Goal: Transaction & Acquisition: Purchase product/service

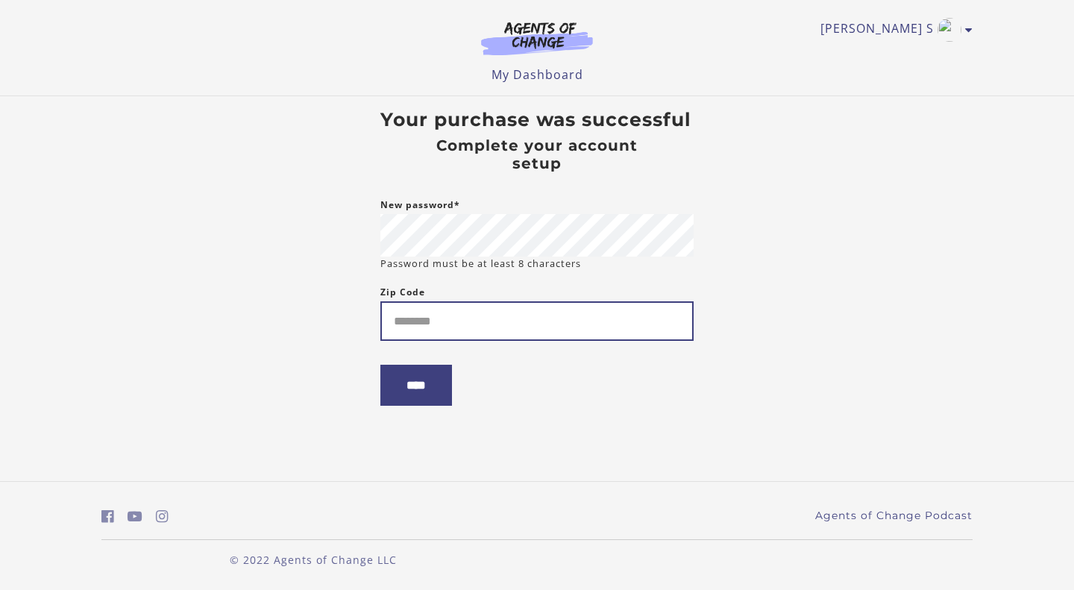
click at [408, 321] on input "Zip Code" at bounding box center [536, 321] width 313 height 40
type input "*******"
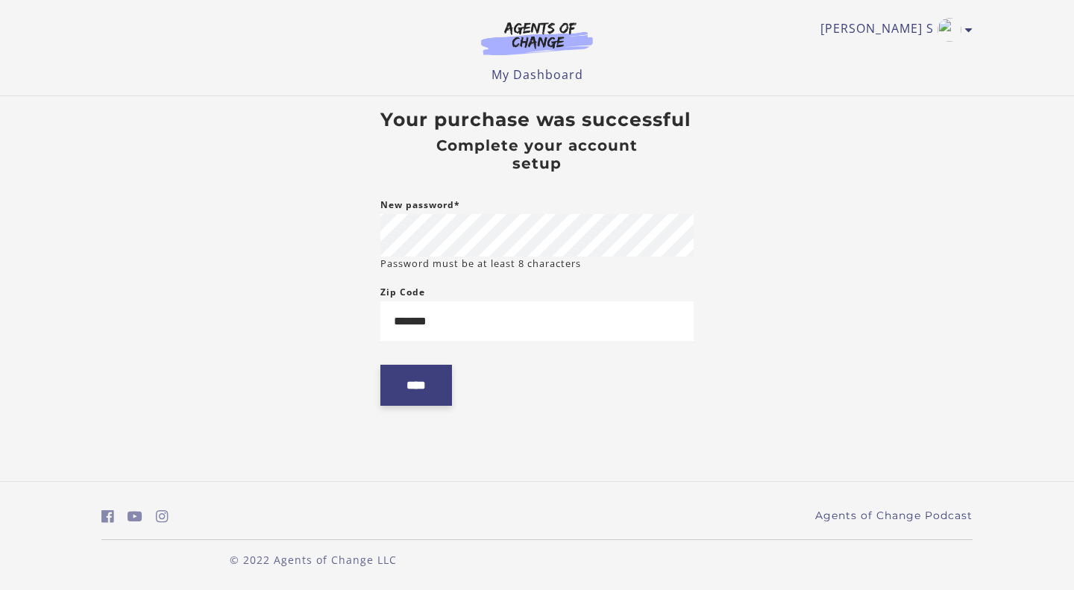
click at [429, 385] on input "****" at bounding box center [416, 385] width 72 height 41
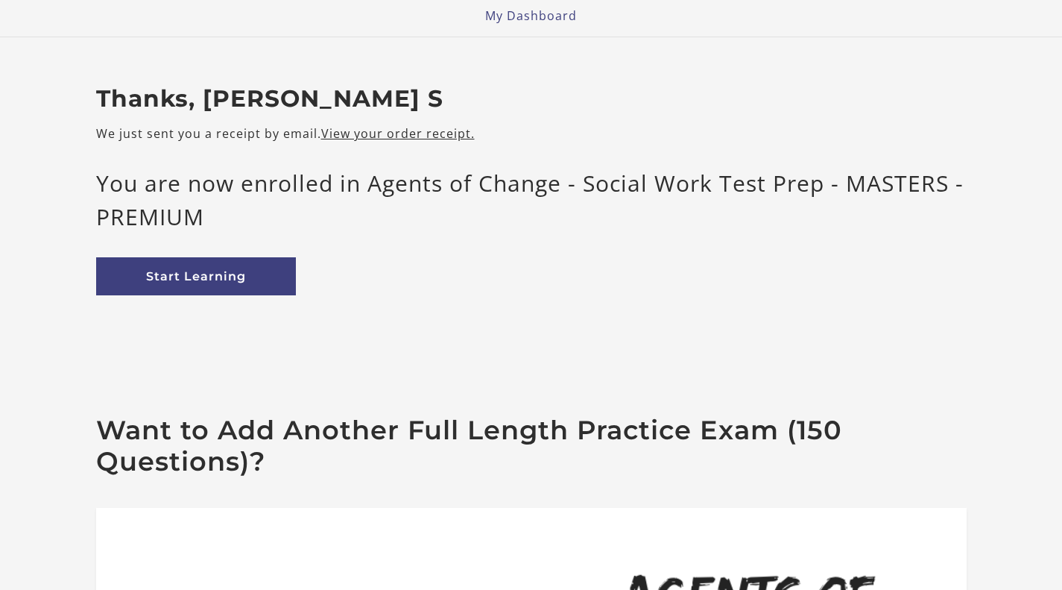
scroll to position [171, 0]
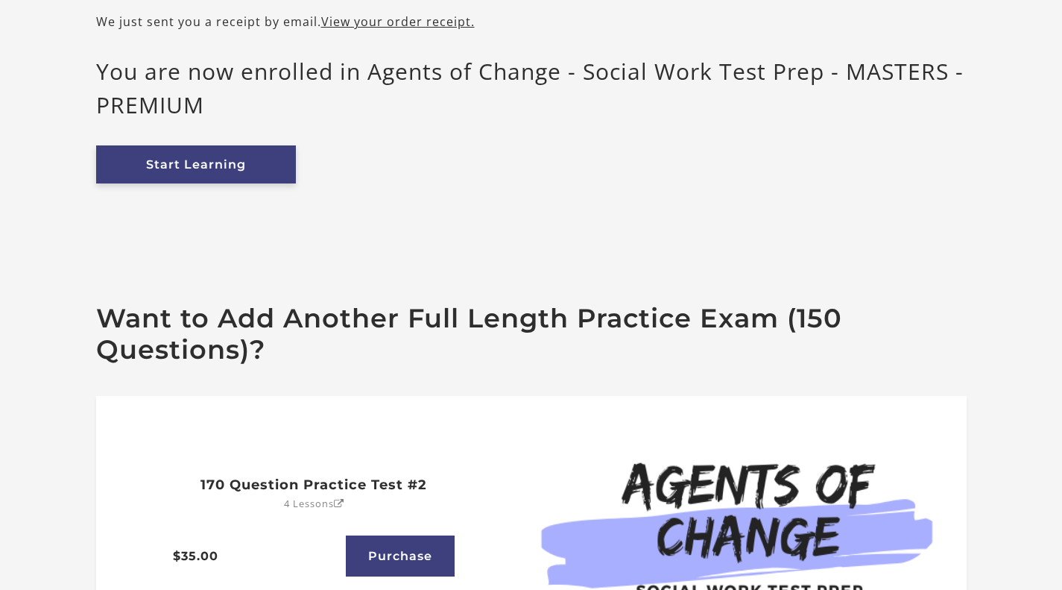
click at [190, 163] on link "Start Learning" at bounding box center [196, 164] width 200 height 38
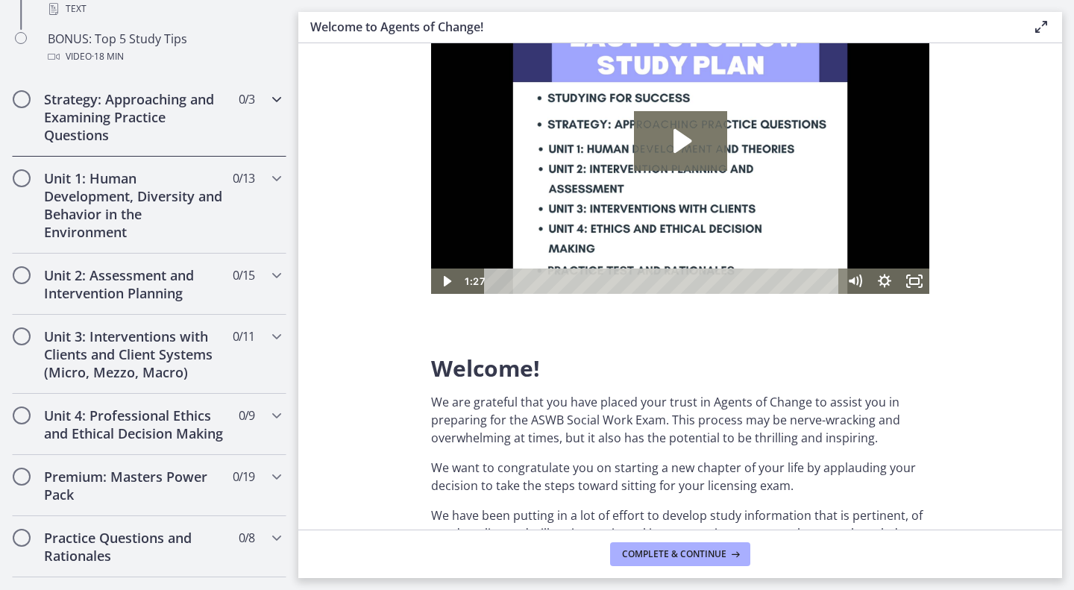
scroll to position [813, 0]
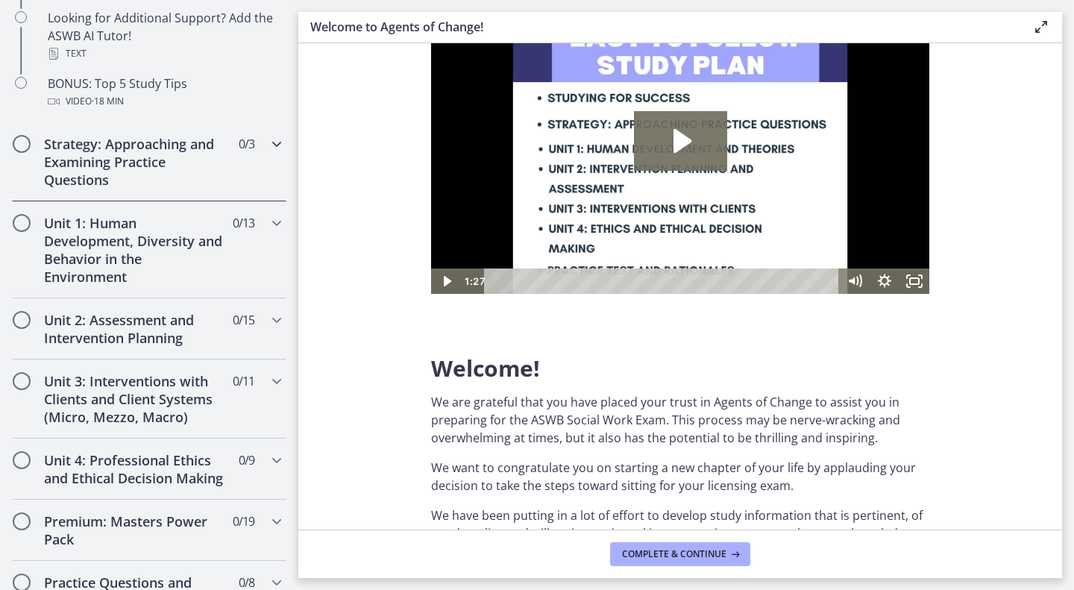
click at [268, 145] on icon "Chapters" at bounding box center [277, 144] width 18 height 18
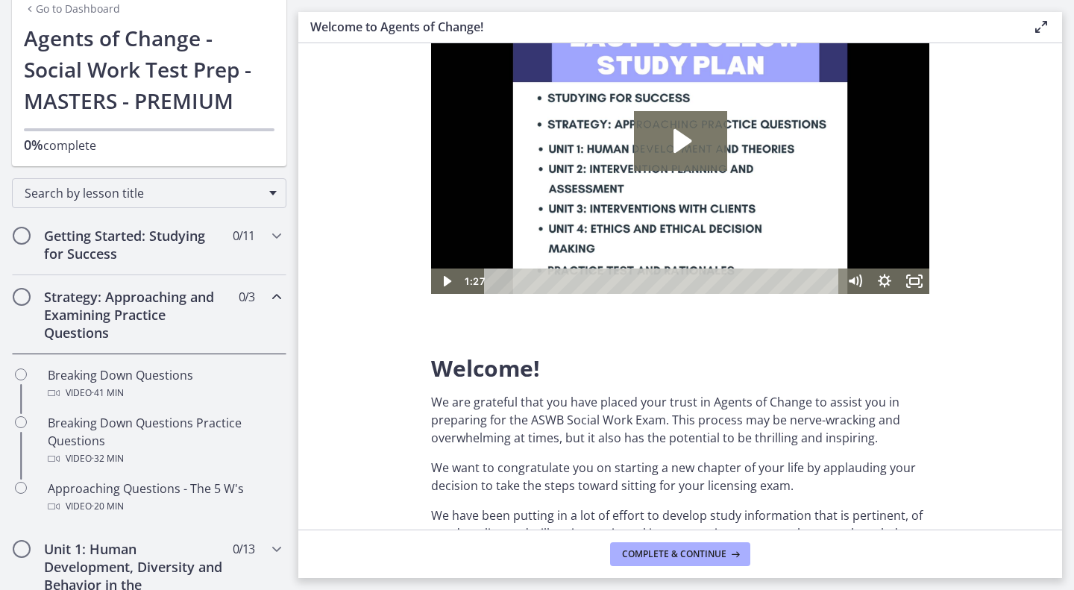
scroll to position [72, 0]
click at [268, 232] on icon "Chapters" at bounding box center [277, 234] width 18 height 18
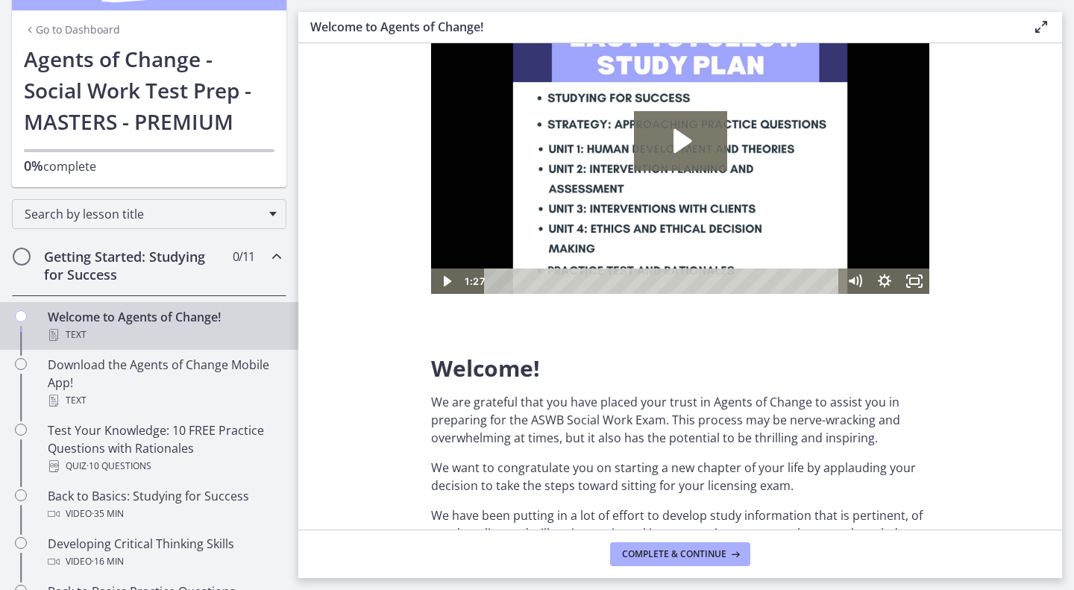
scroll to position [53, 0]
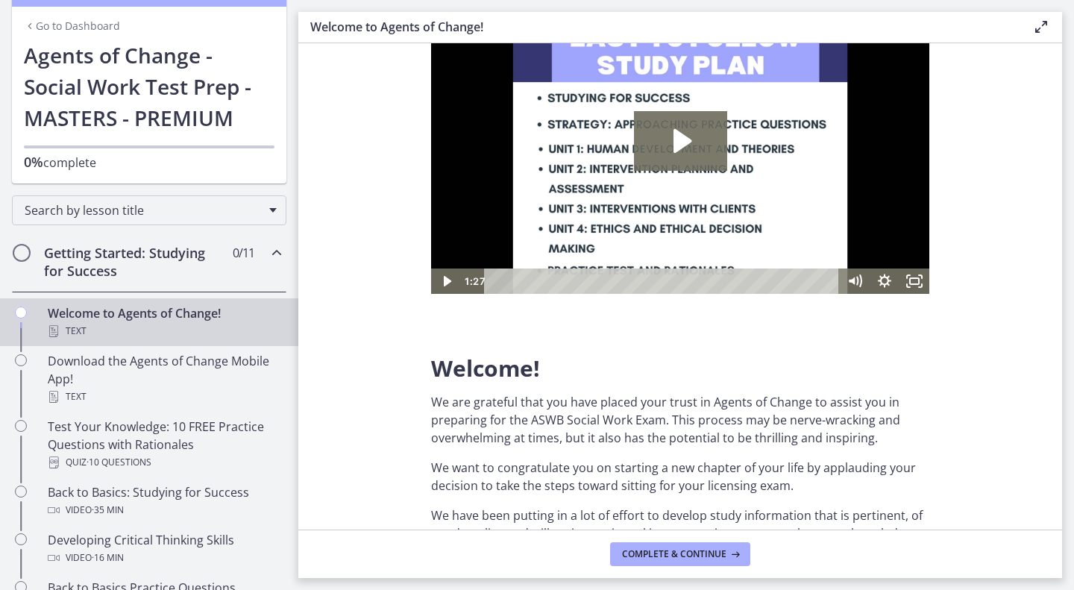
click at [248, 265] on div "Getting Started: Studying for Success 0 / 11 Completed" at bounding box center [149, 261] width 274 height 61
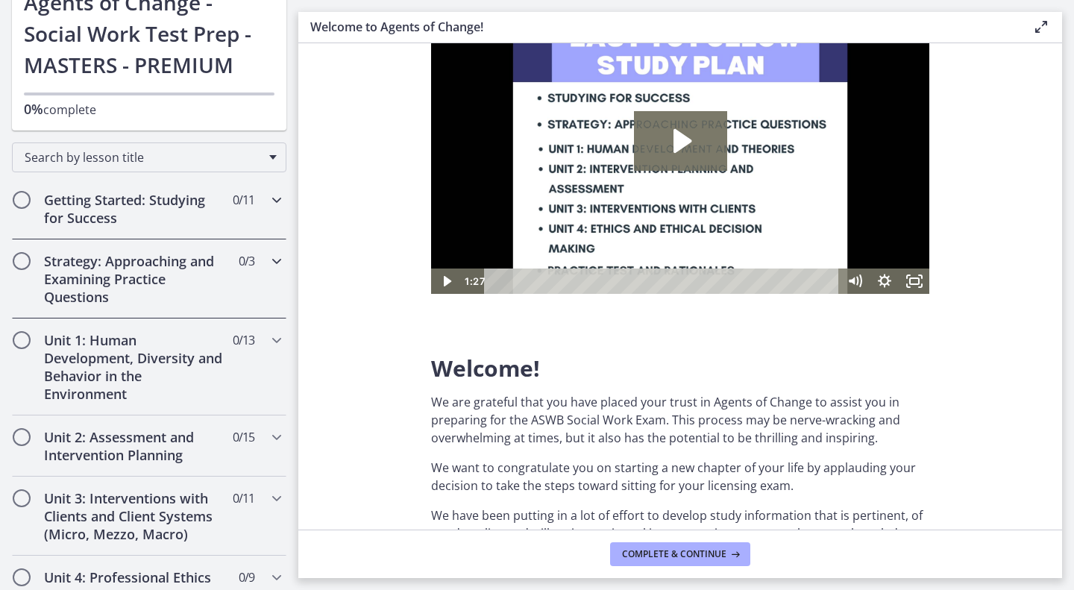
scroll to position [110, 0]
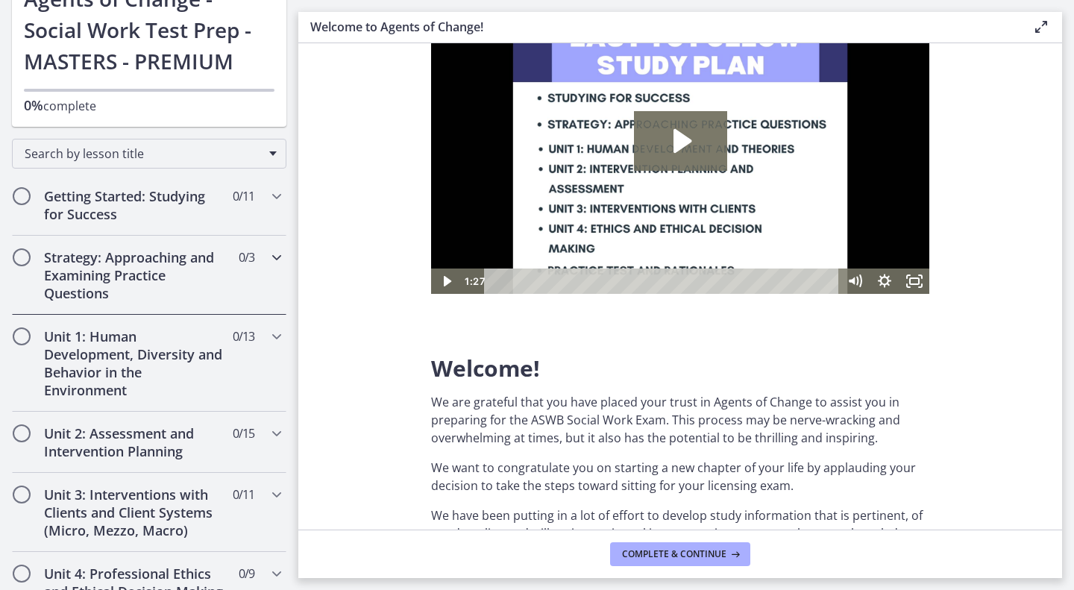
click at [268, 262] on icon "Chapters" at bounding box center [277, 257] width 18 height 18
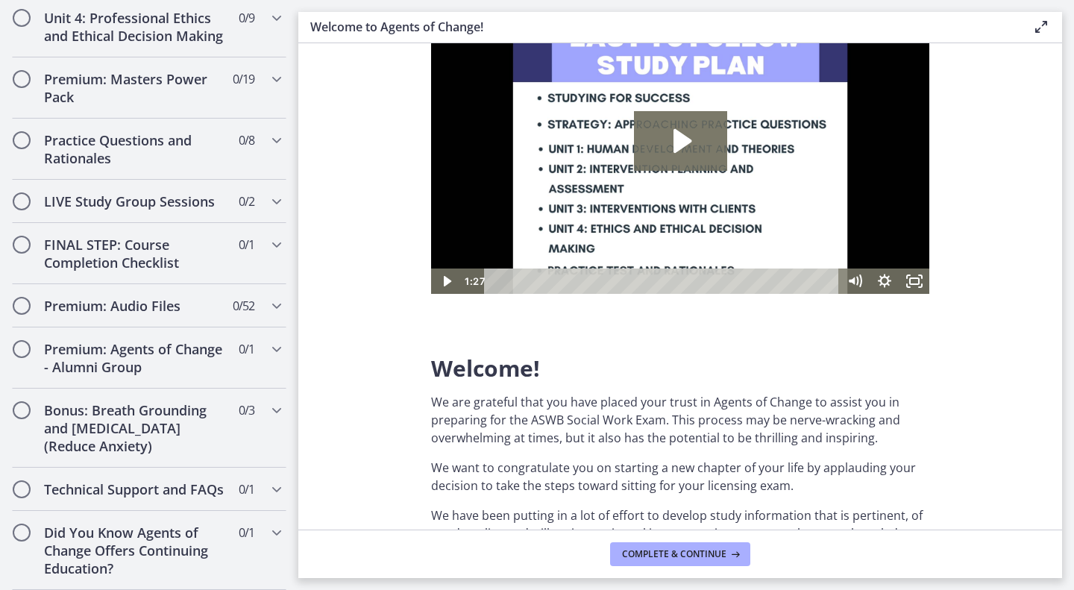
scroll to position [873, 0]
click at [234, 297] on span "0 / 52 Completed" at bounding box center [244, 306] width 22 height 18
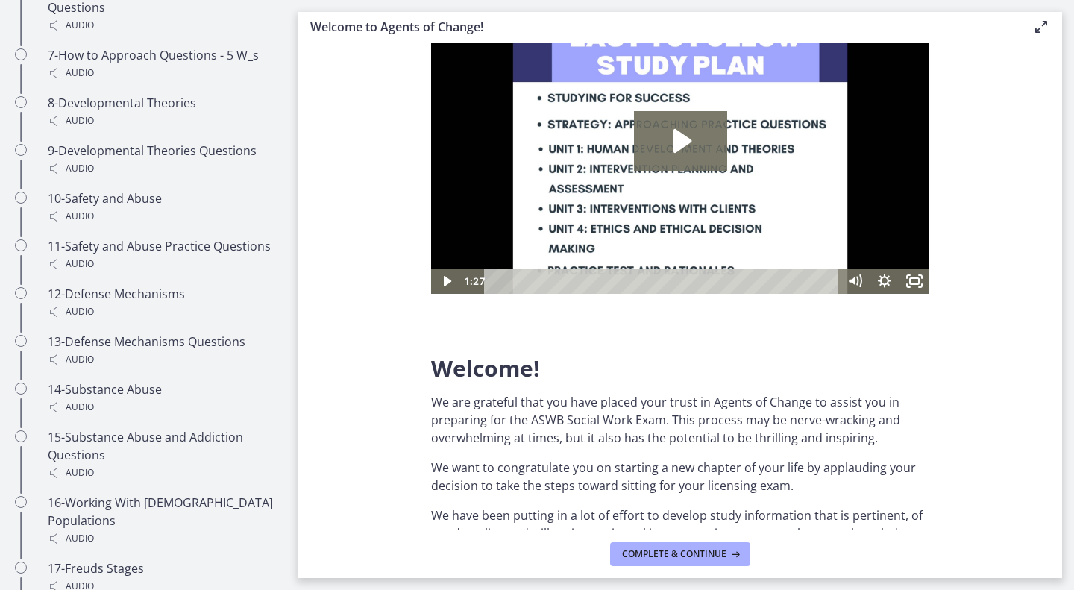
scroll to position [1267, 0]
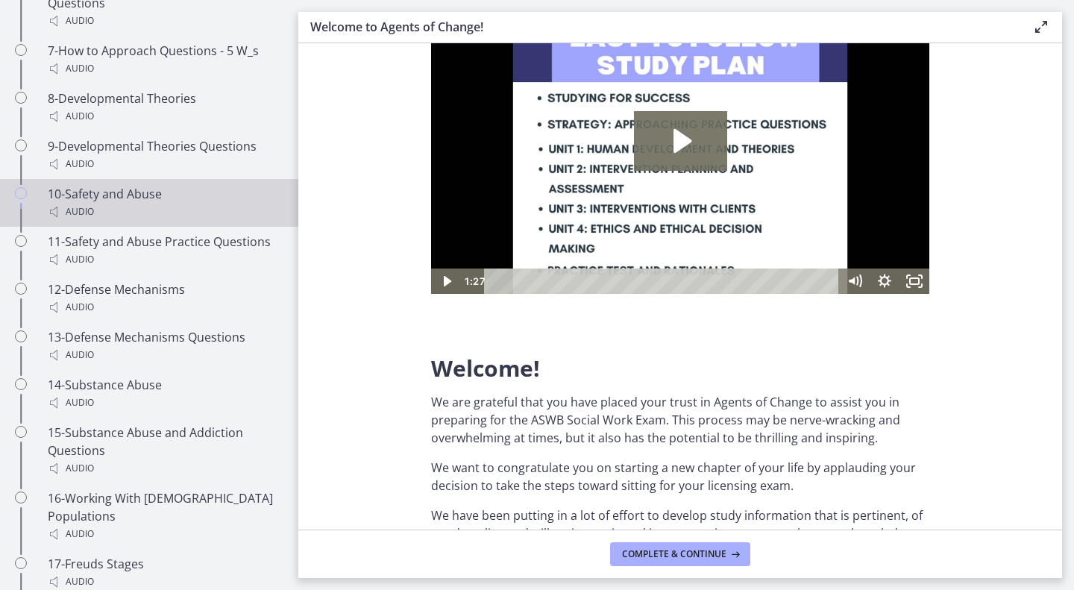
click at [207, 221] on div "Audio" at bounding box center [164, 212] width 233 height 18
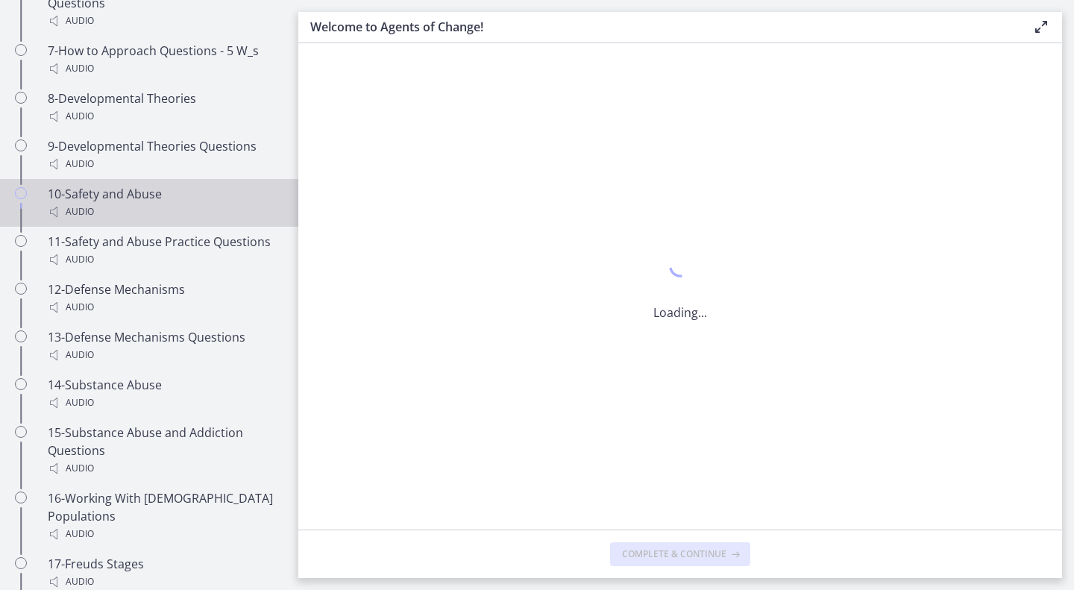
scroll to position [0, 0]
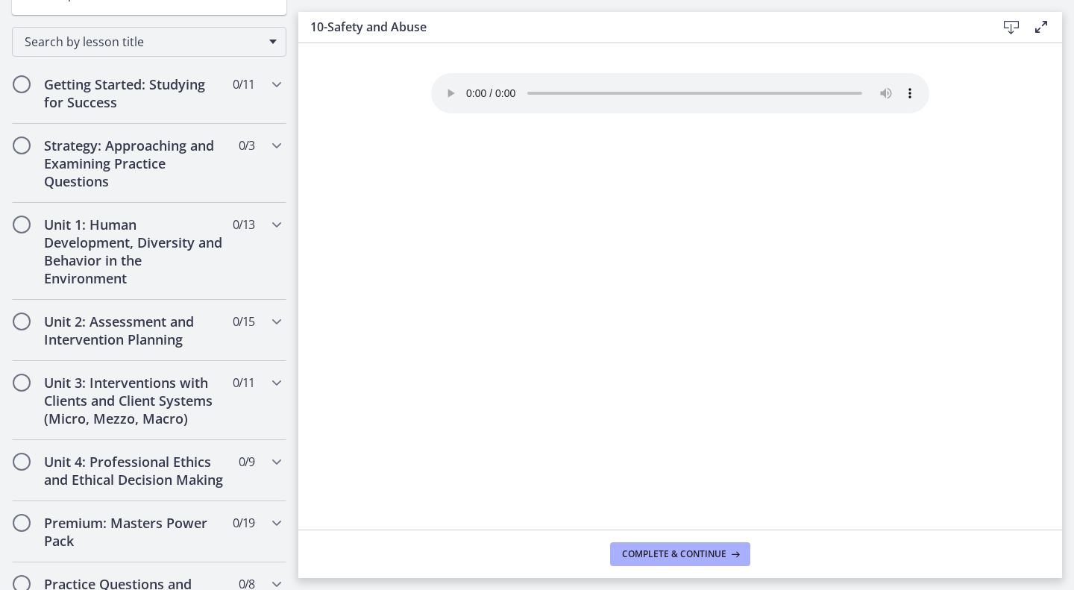
scroll to position [228, 0]
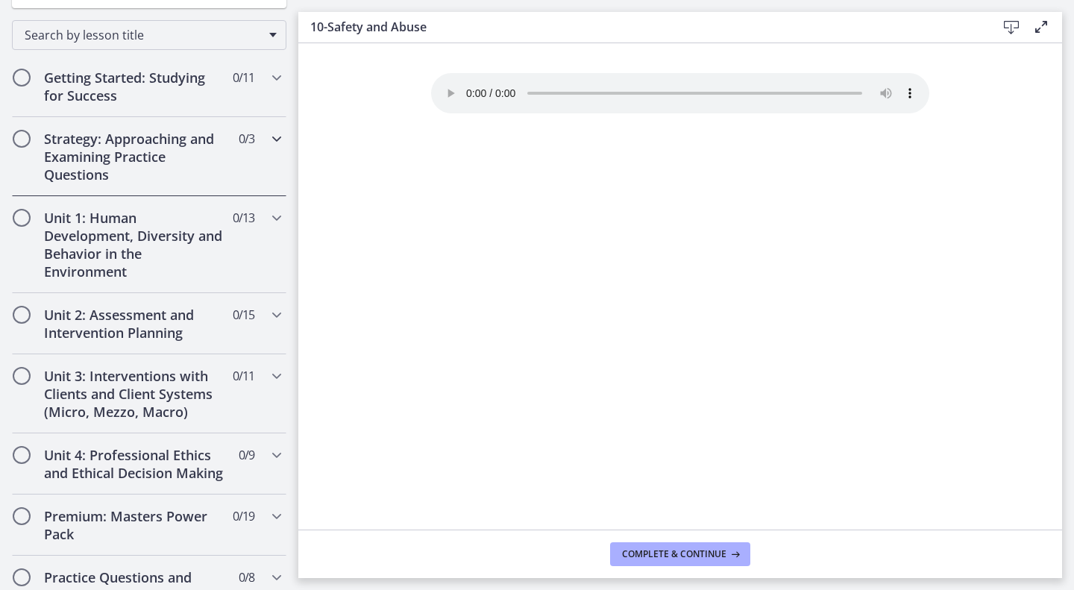
click at [203, 168] on h2 "Strategy: Approaching and Examining Practice Questions" at bounding box center [135, 157] width 182 height 54
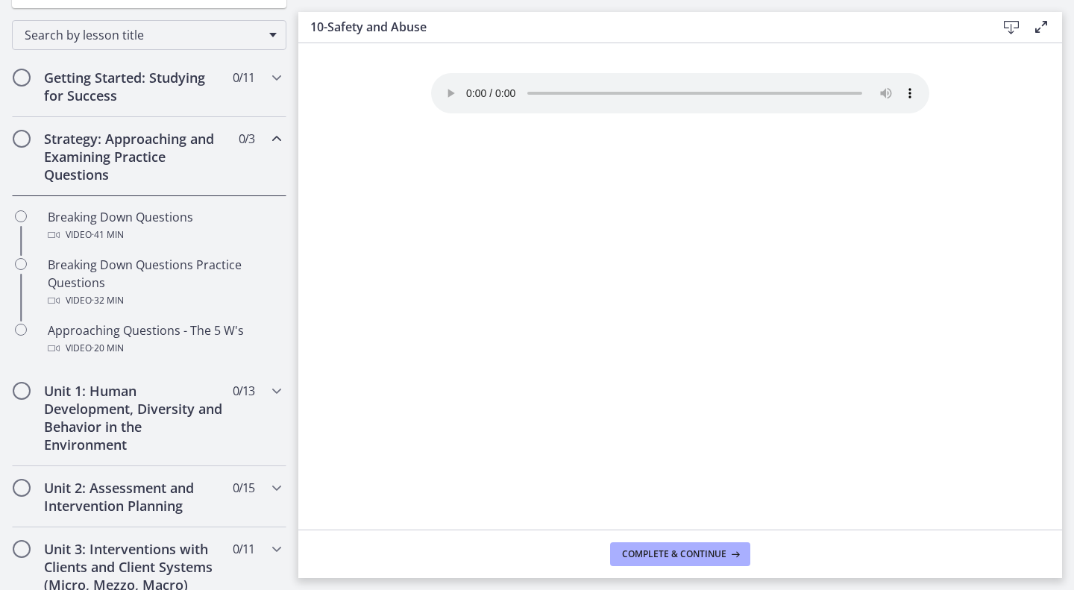
click at [203, 168] on h2 "Strategy: Approaching and Examining Practice Questions" at bounding box center [135, 157] width 182 height 54
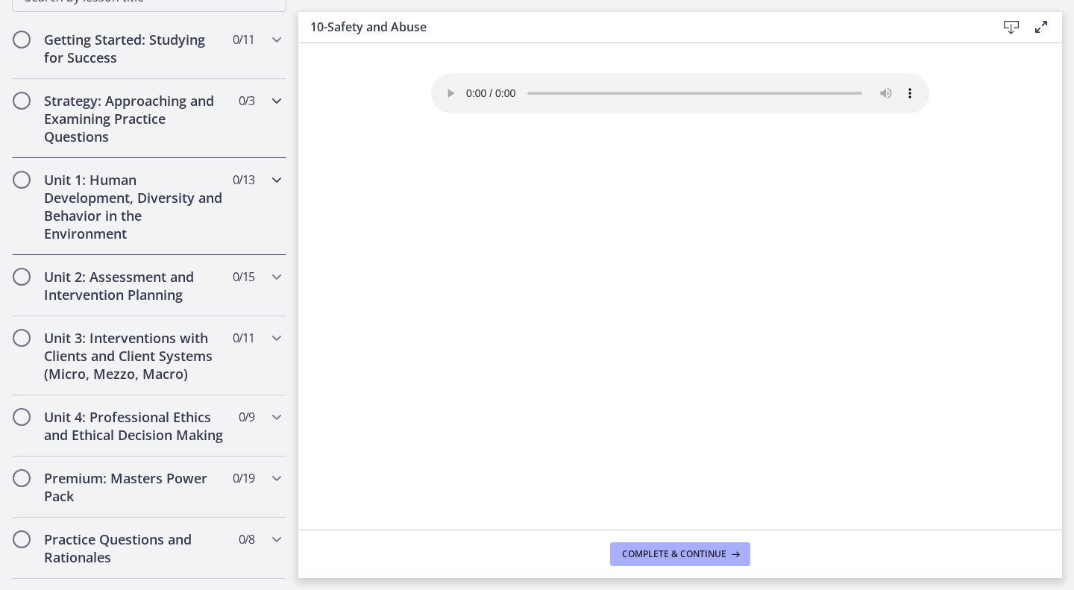
scroll to position [272, 0]
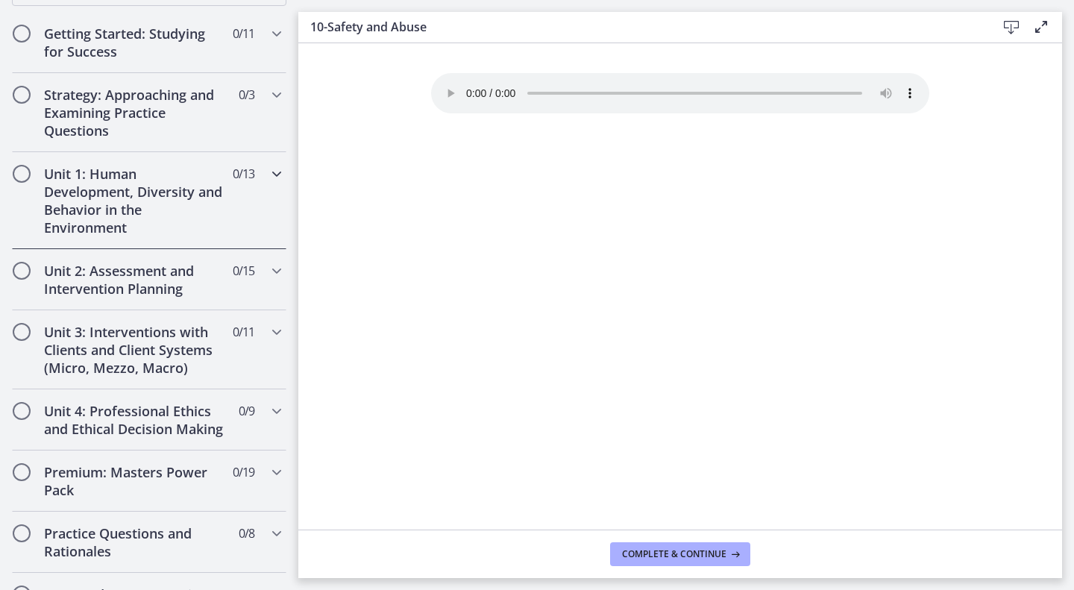
click at [183, 215] on h2 "Unit 1: Human Development, Diversity and Behavior in the Environment" at bounding box center [135, 201] width 182 height 72
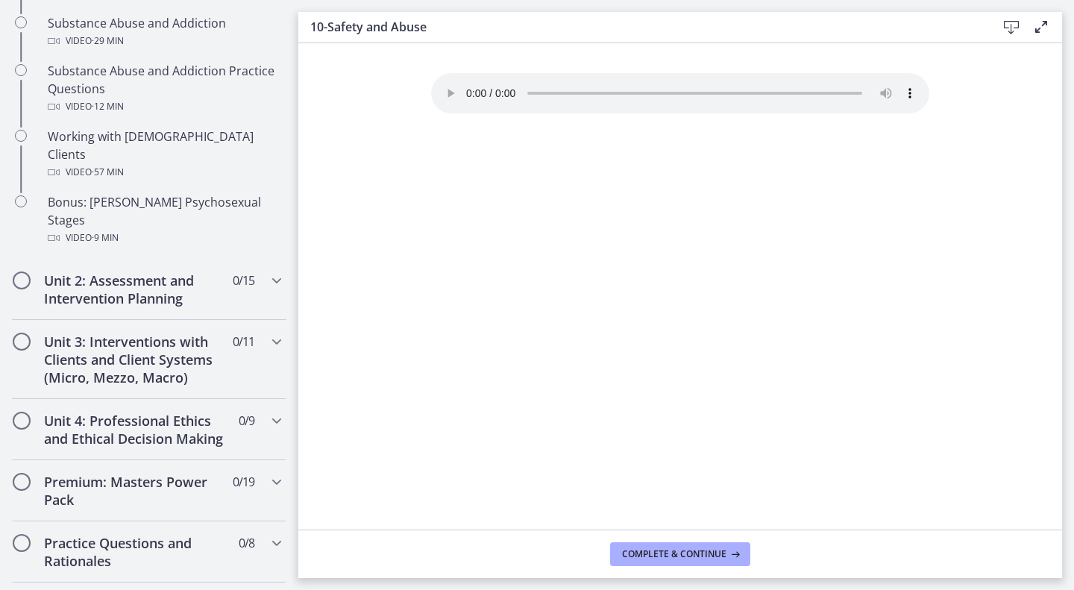
scroll to position [1083, 0]
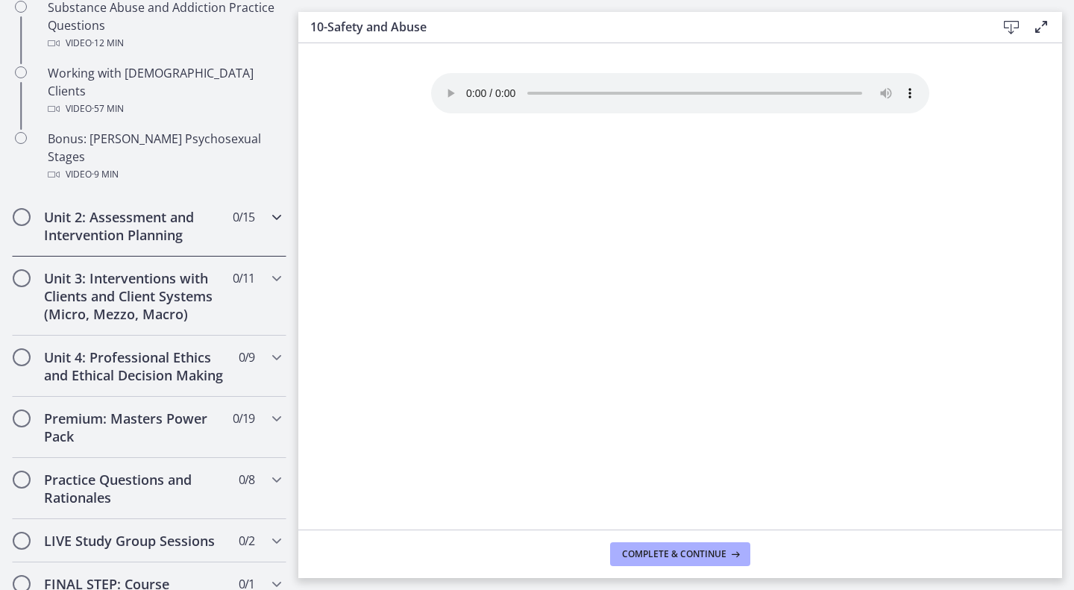
click at [240, 195] on div "Unit 2: Assessment and Intervention Planning 0 / 15 Completed" at bounding box center [149, 225] width 274 height 61
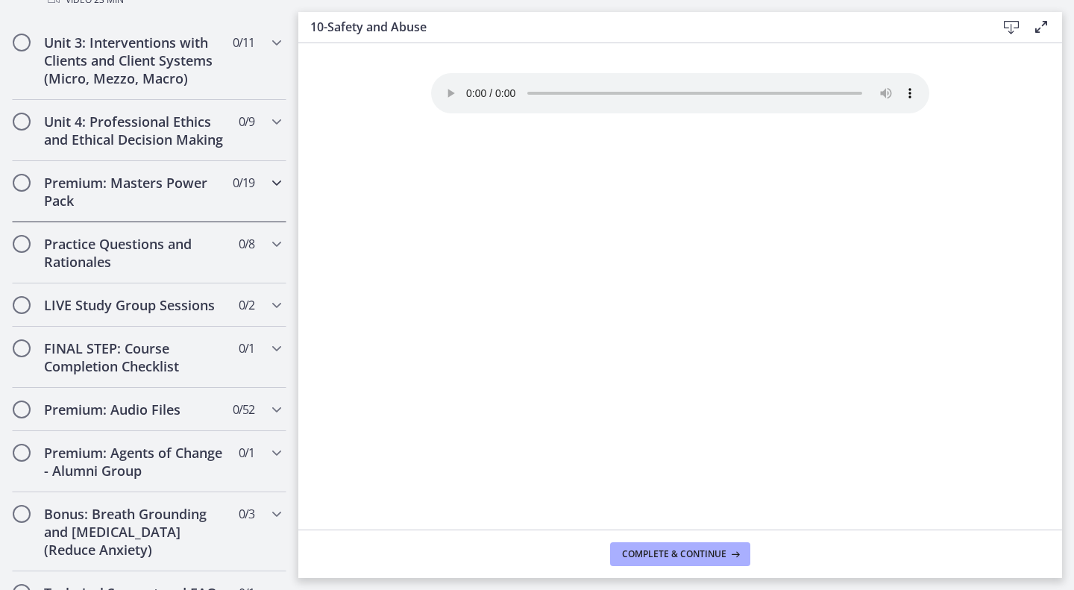
scroll to position [1469, 0]
click at [248, 221] on div "Premium: Masters Power Pack 0 / 19 Completed" at bounding box center [149, 190] width 274 height 61
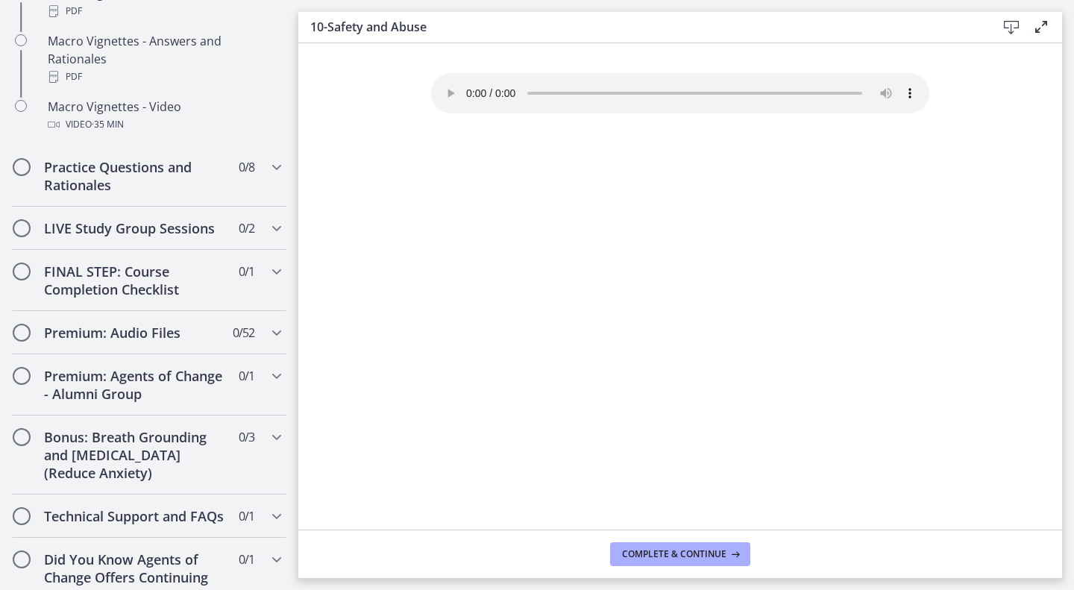
scroll to position [1649, 0]
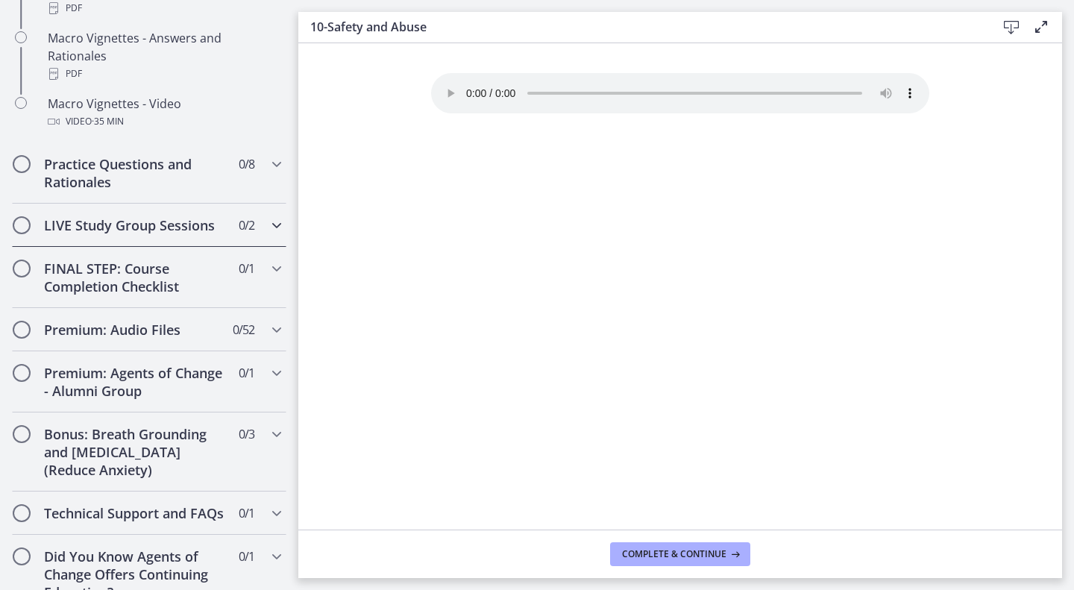
click at [240, 247] on div "LIVE Study Group Sessions 0 / 2 Completed" at bounding box center [149, 225] width 274 height 43
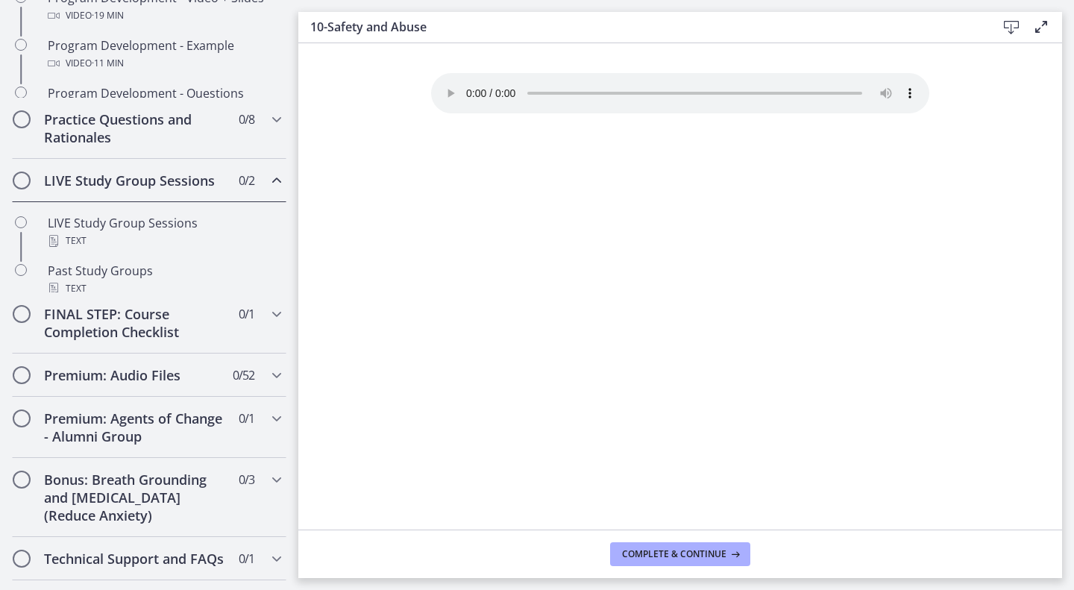
scroll to position [807, 0]
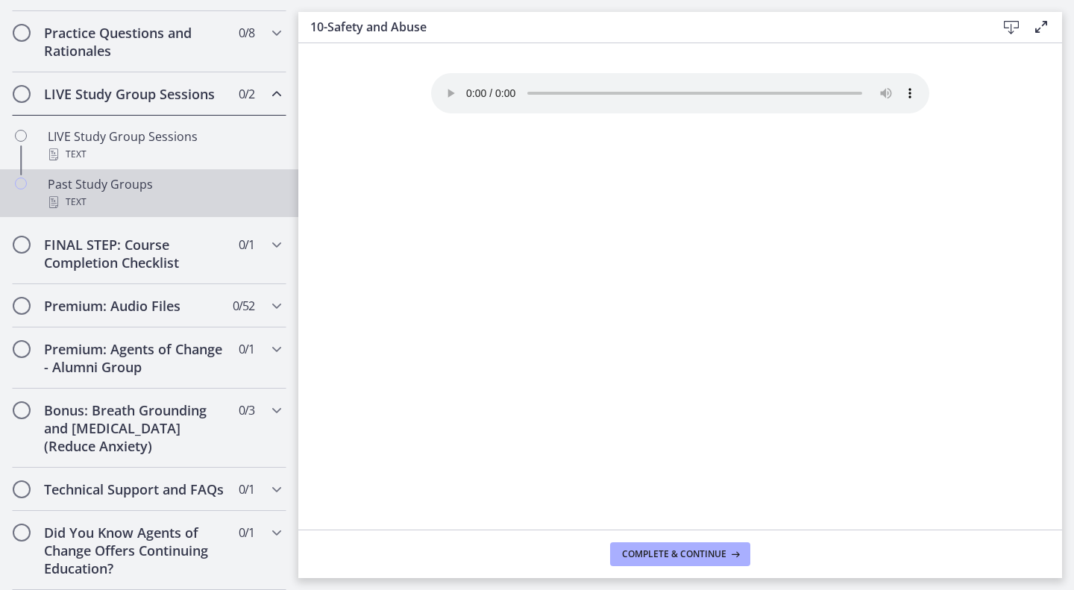
click at [163, 175] on div "Past Study Groups Text" at bounding box center [164, 193] width 233 height 36
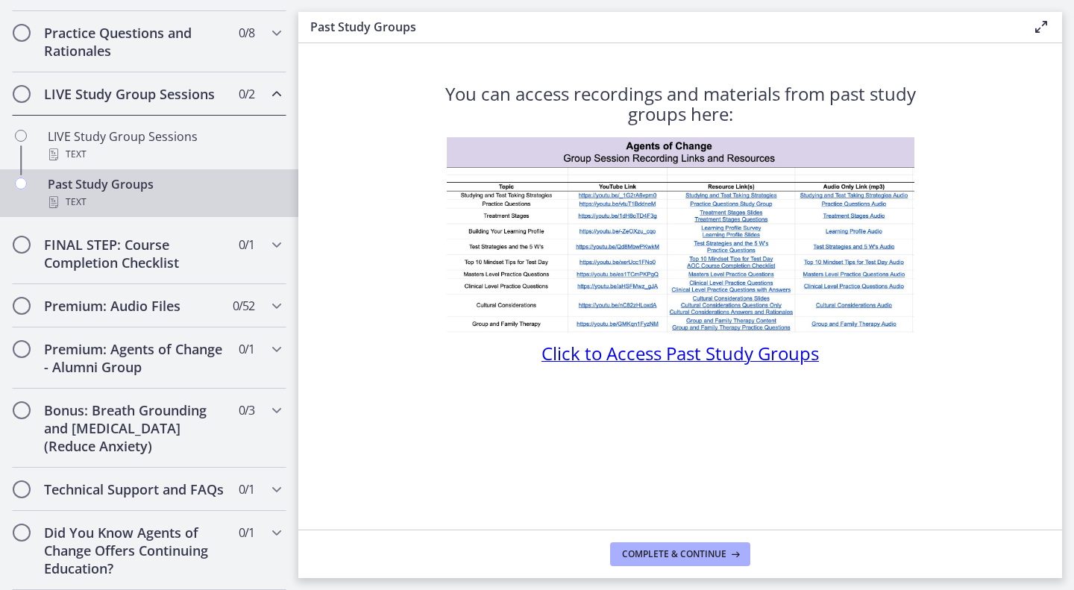
click at [655, 352] on span "Click to Access Past Study Groups" at bounding box center [679, 353] width 277 height 25
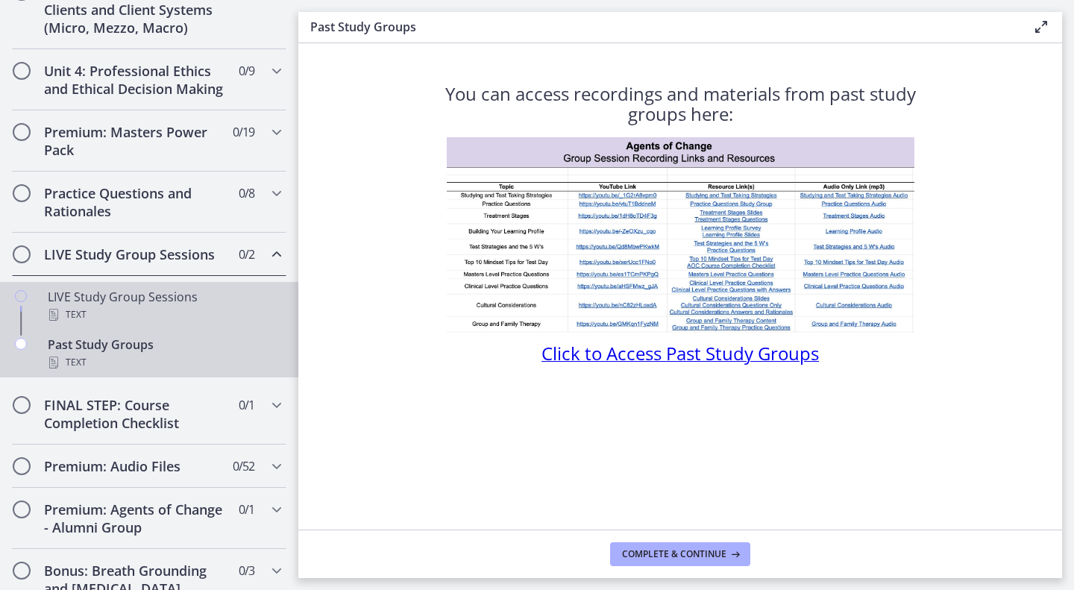
scroll to position [602, 0]
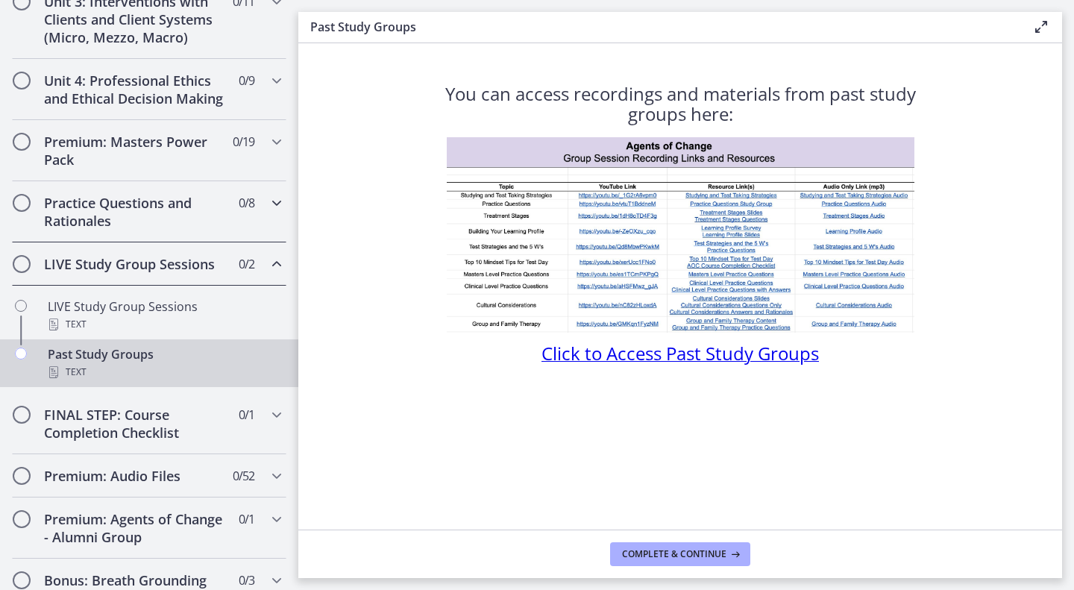
click at [160, 224] on h2 "Practice Questions and Rationales" at bounding box center [135, 212] width 182 height 36
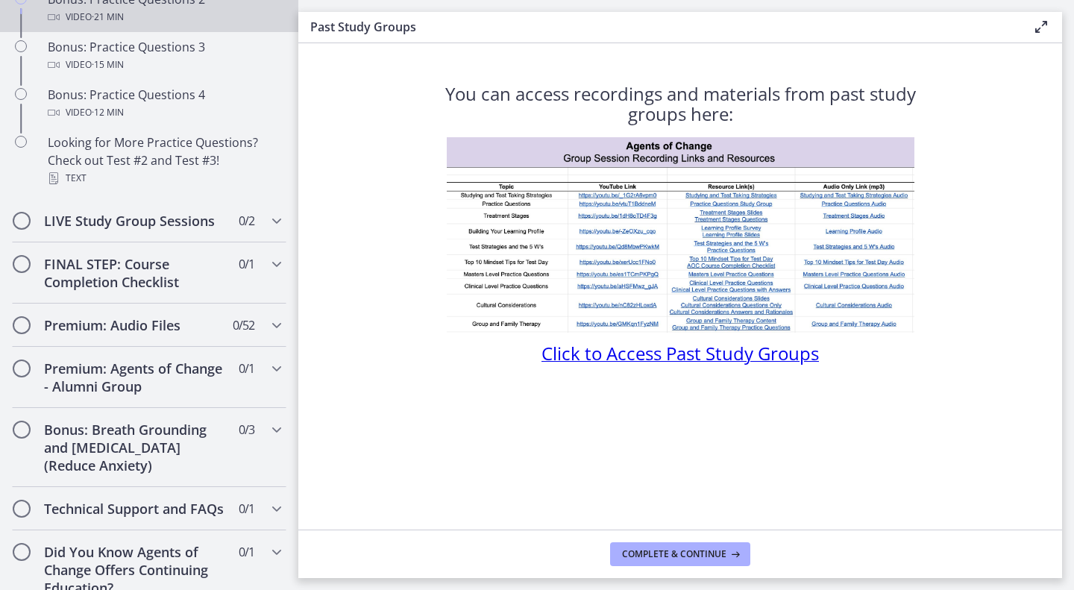
scroll to position [1094, 0]
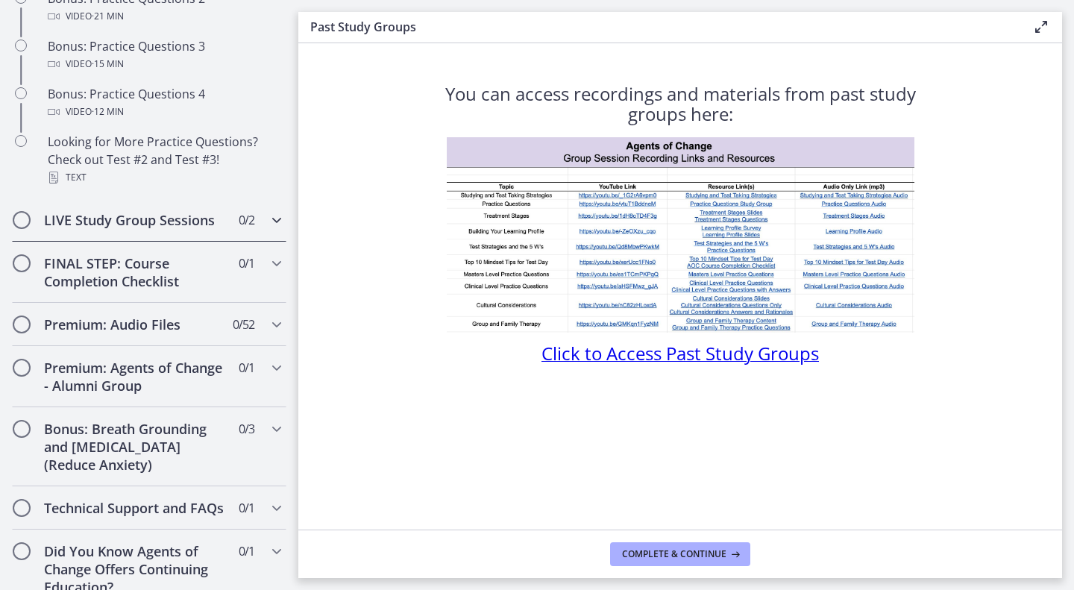
click at [250, 242] on div "LIVE Study Group Sessions 0 / 2 Completed" at bounding box center [149, 219] width 274 height 43
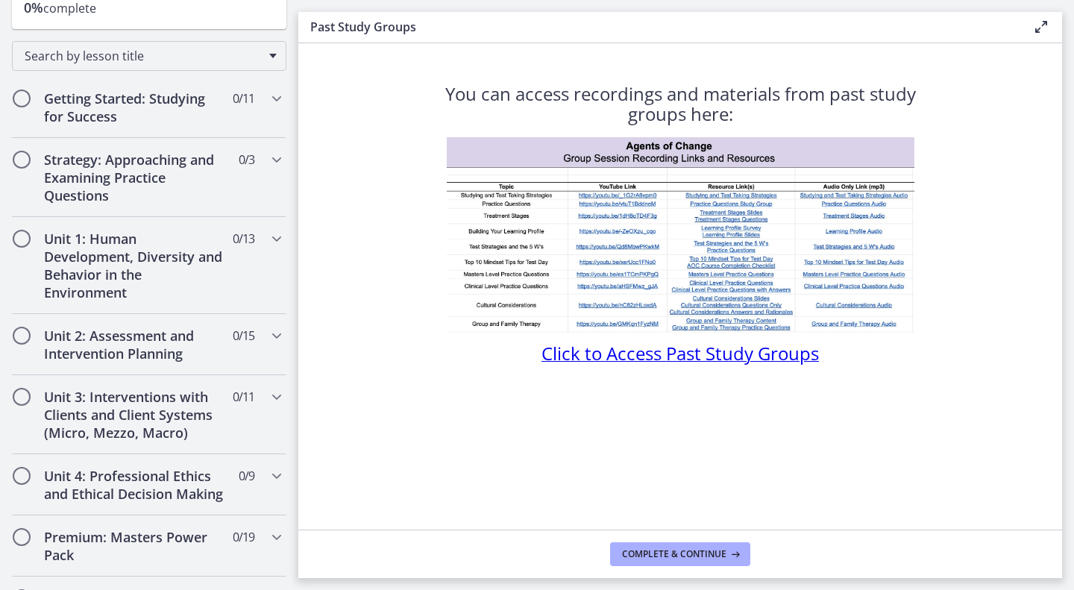
scroll to position [0, 0]
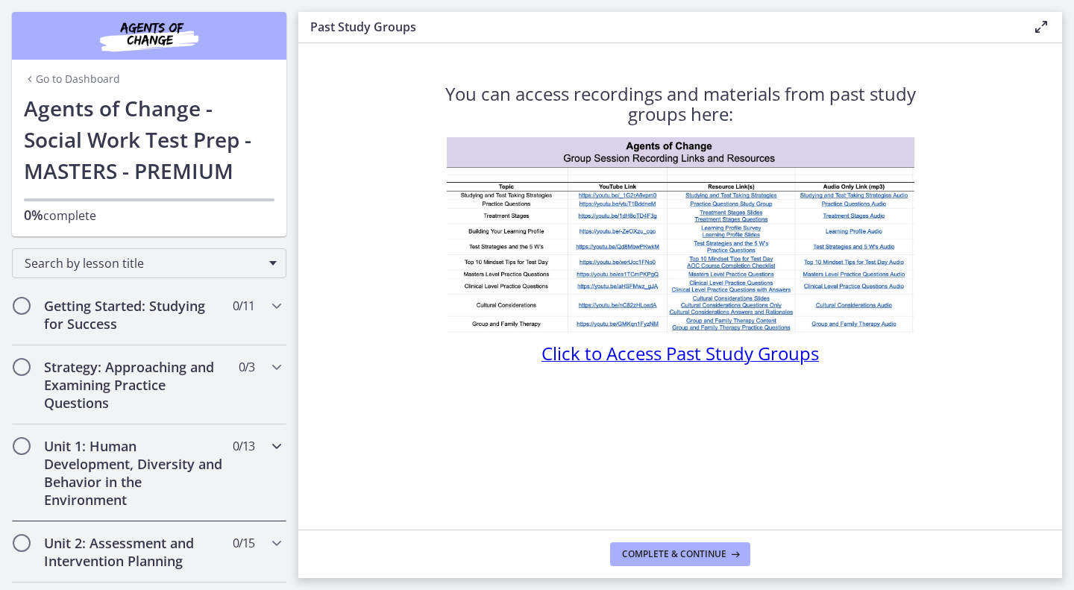
click at [242, 484] on div "Unit 1: Human Development, Diversity and Behavior in the Environment 0 / 13 Com…" at bounding box center [149, 472] width 274 height 97
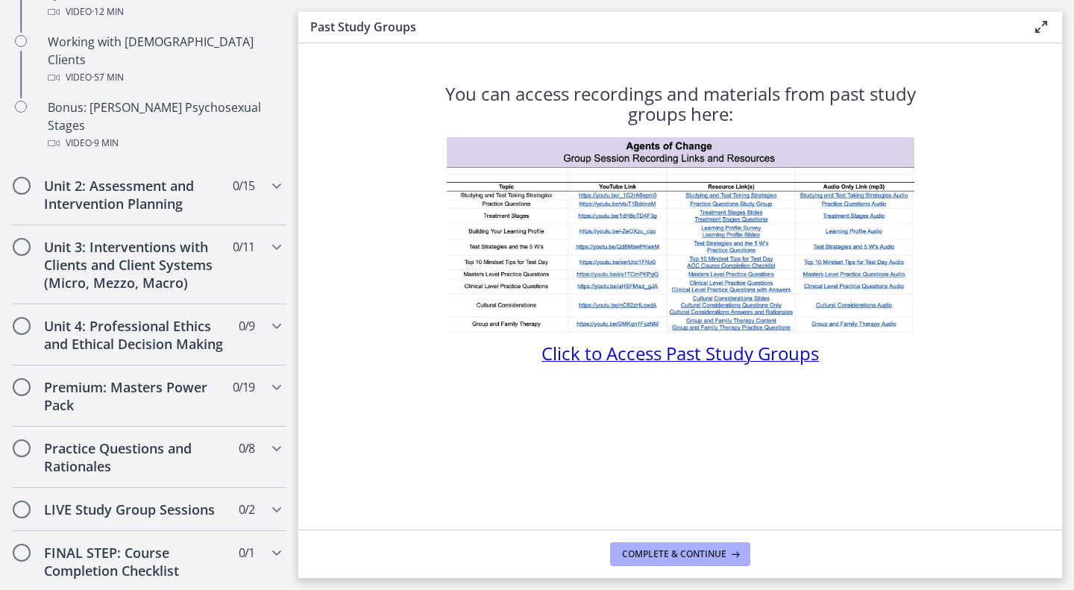
scroll to position [1065, 0]
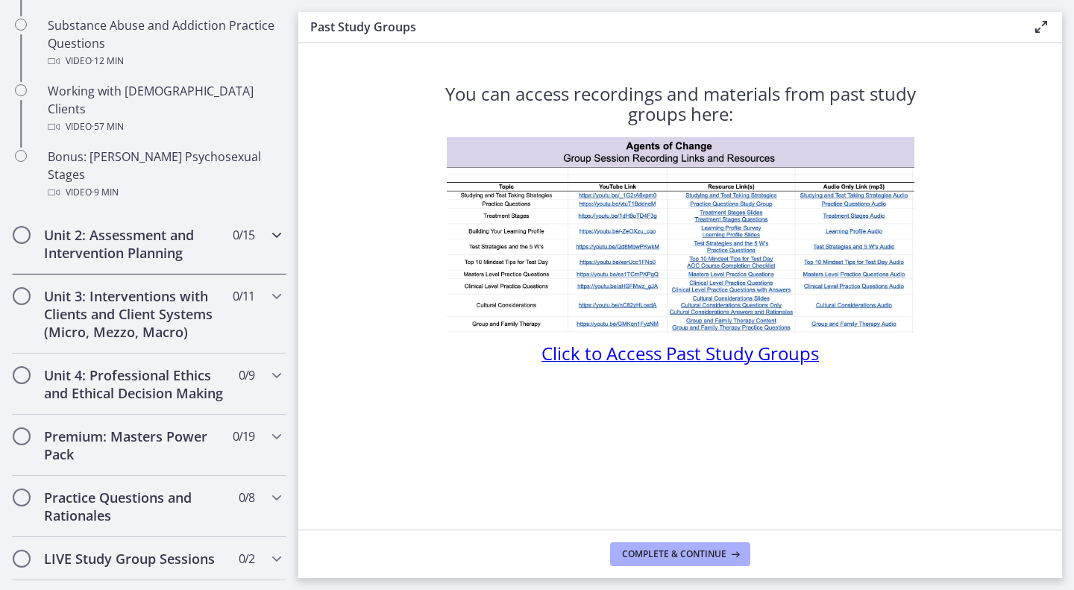
click at [170, 226] on h2 "Unit 2: Assessment and Intervention Planning" at bounding box center [135, 244] width 182 height 36
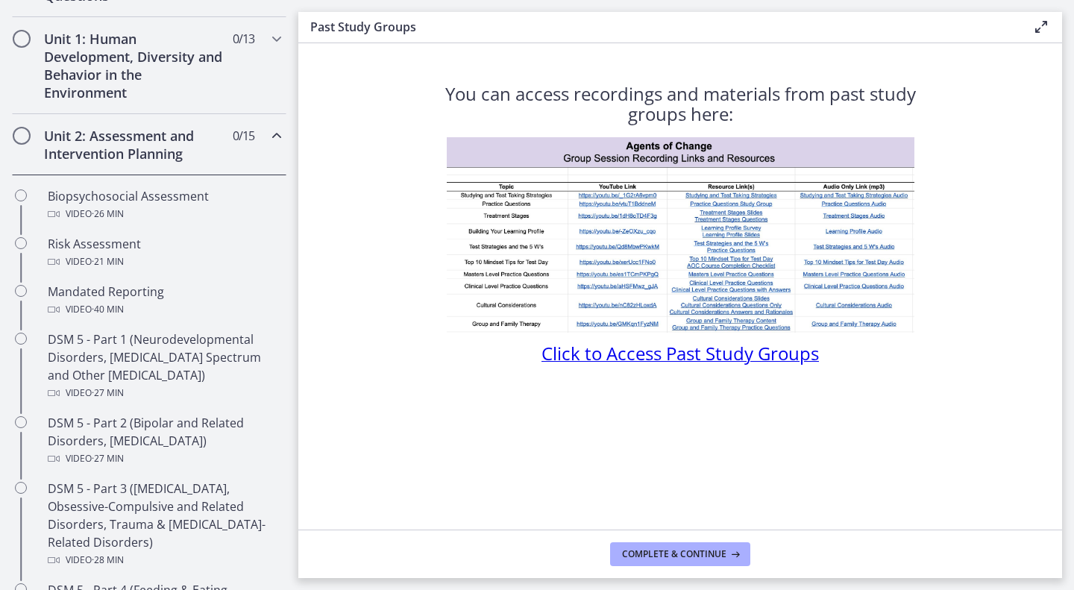
scroll to position [408, 0]
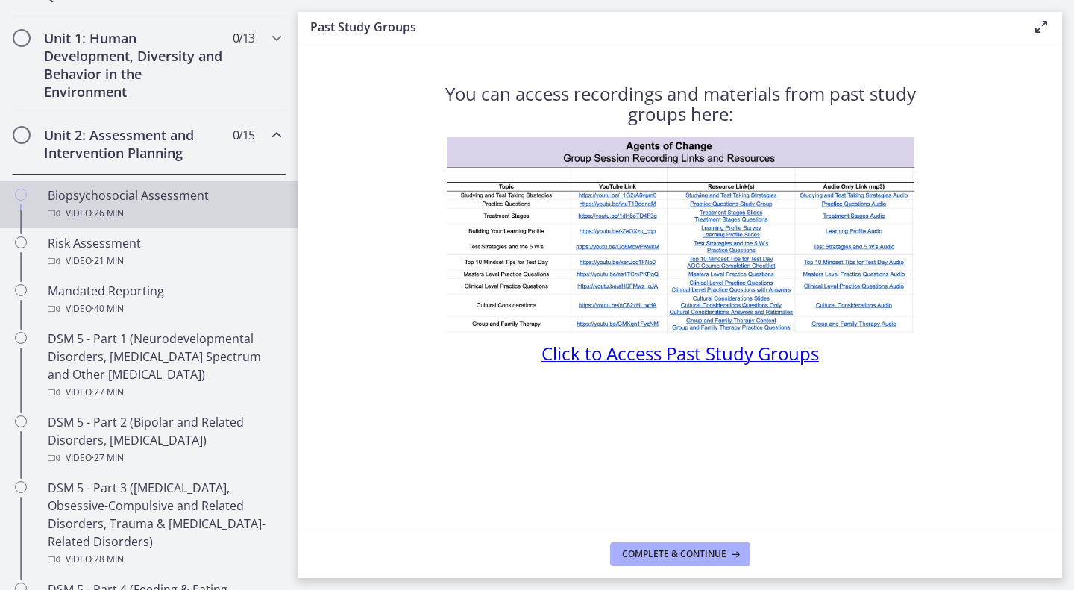
click at [199, 201] on div "Biopsychosocial Assessment Video · 26 min" at bounding box center [164, 204] width 233 height 36
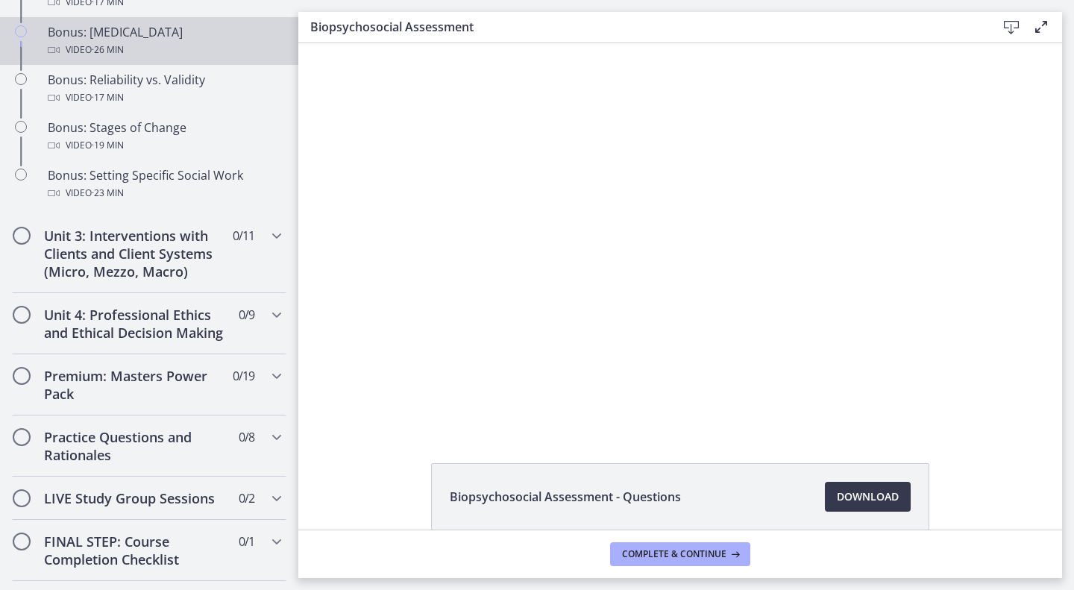
scroll to position [1276, 0]
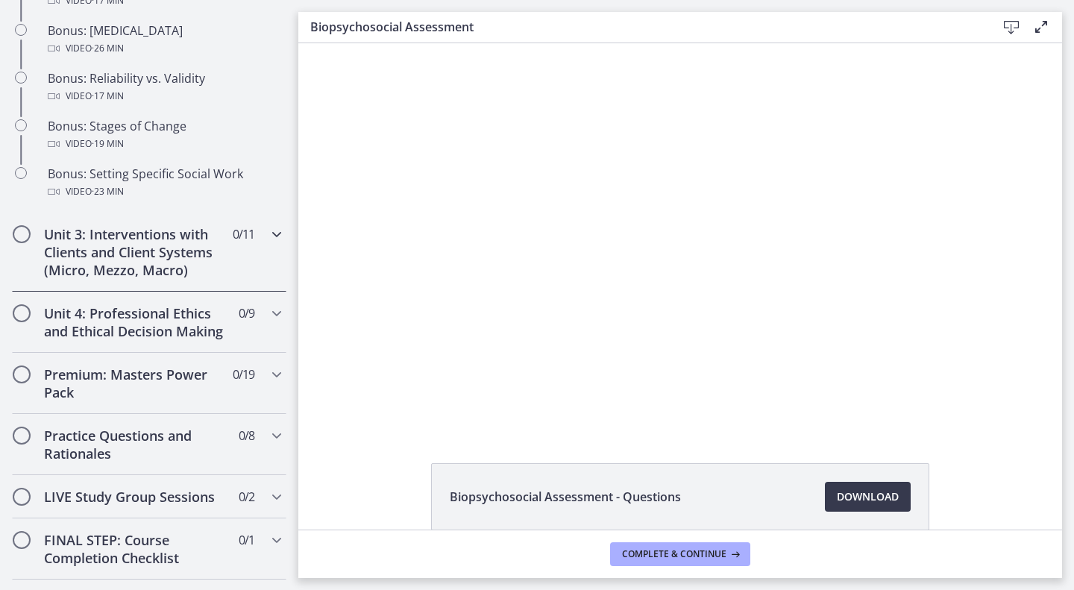
click at [258, 274] on div "Unit 3: Interventions with Clients and Client Systems (Micro, Mezzo, Macro) 0 /…" at bounding box center [149, 251] width 274 height 79
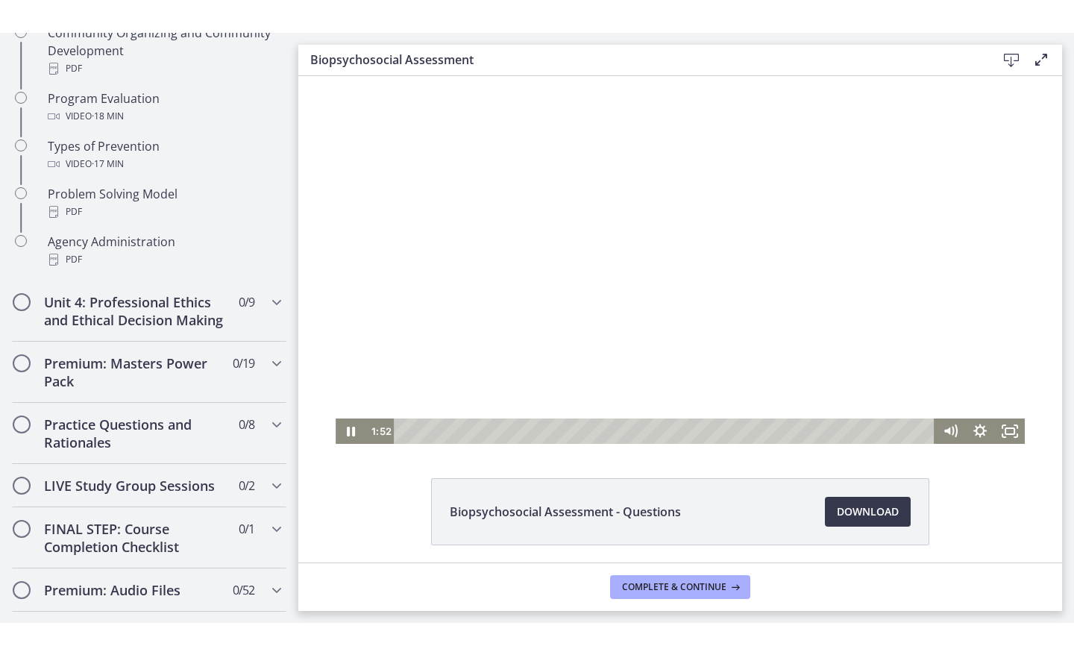
scroll to position [23, 0]
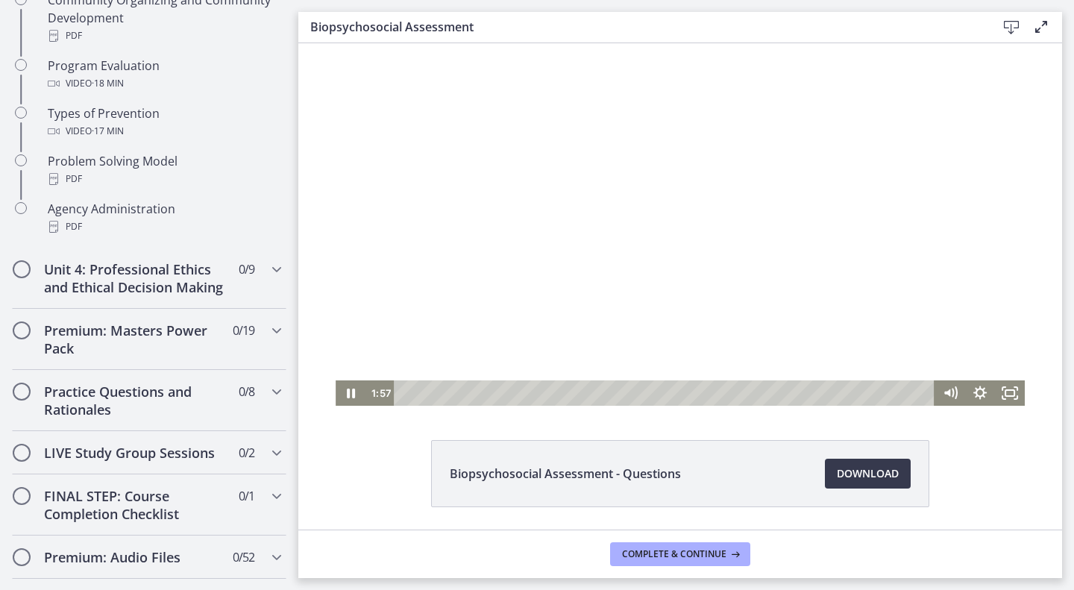
drag, startPoint x: 989, startPoint y: 137, endPoint x: 992, endPoint y: 152, distance: 15.2
click at [992, 156] on div at bounding box center [679, 212] width 689 height 385
drag, startPoint x: 992, startPoint y: 144, endPoint x: 937, endPoint y: 147, distance: 54.5
click at [992, 157] on div at bounding box center [679, 212] width 689 height 385
click at [1006, 390] on rect "Fullscreen" at bounding box center [1009, 393] width 9 height 6
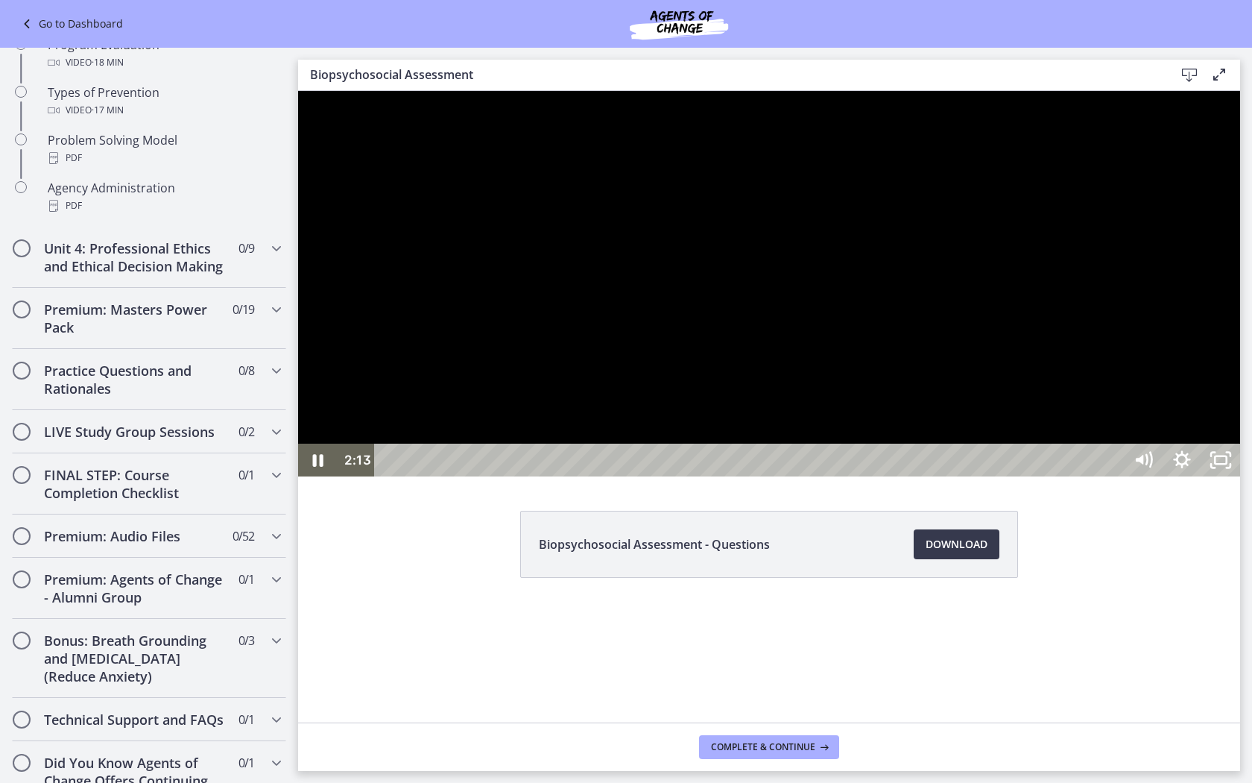
scroll to position [918, 0]
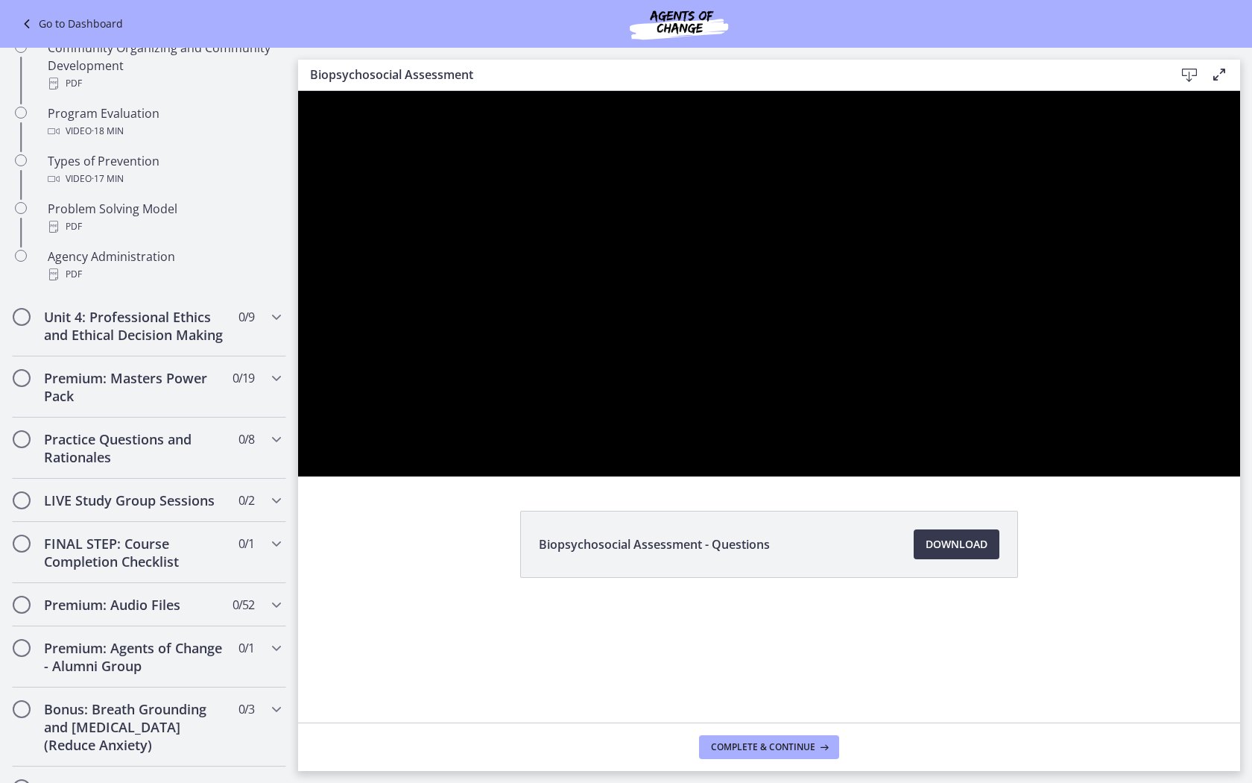
click at [913, 476] on div at bounding box center [769, 283] width 942 height 385
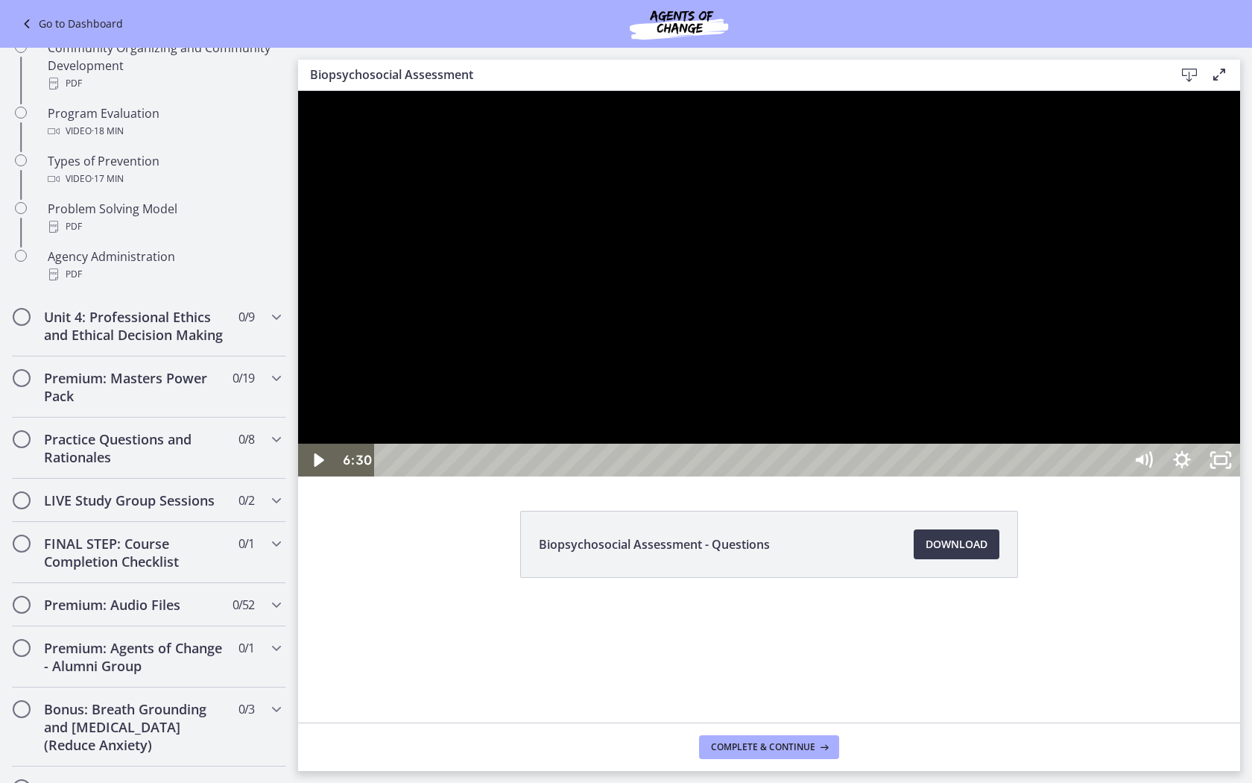
click at [838, 476] on div at bounding box center [769, 283] width 942 height 385
drag, startPoint x: 862, startPoint y: 543, endPoint x: 851, endPoint y: 529, distance: 17.5
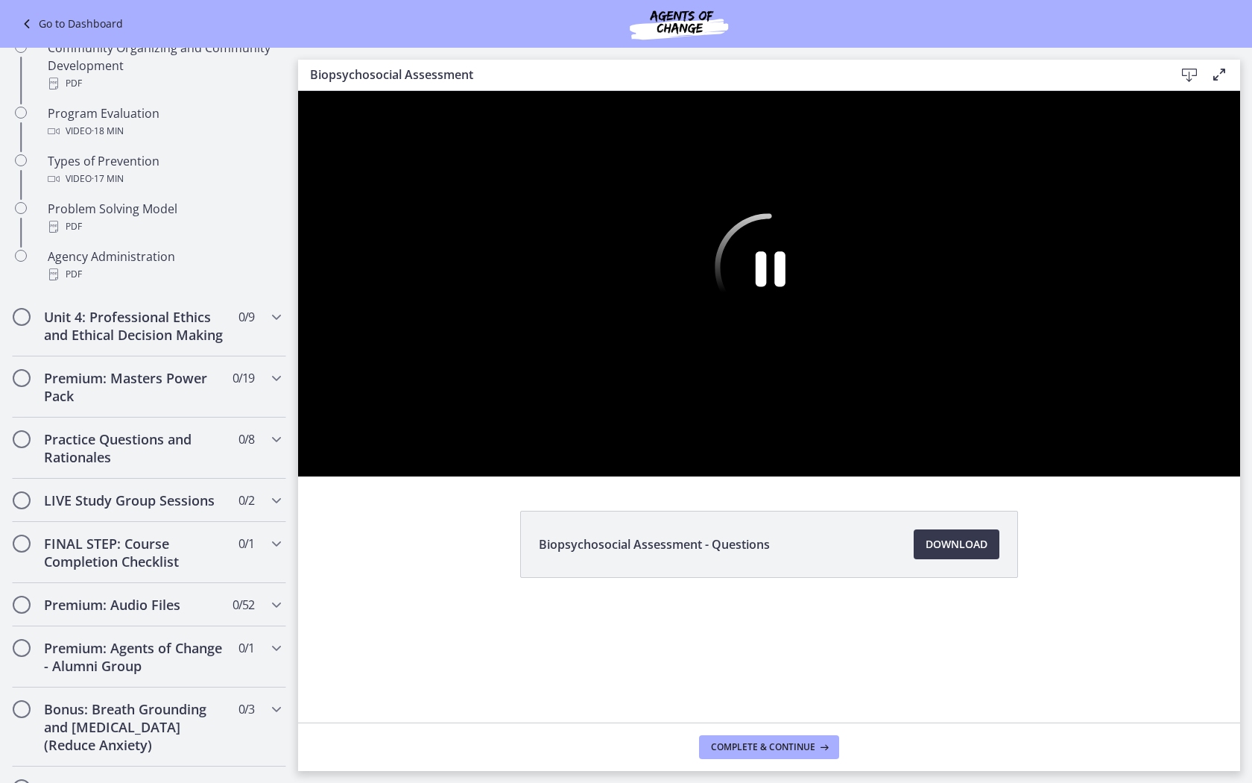
click at [867, 476] on div at bounding box center [769, 283] width 942 height 385
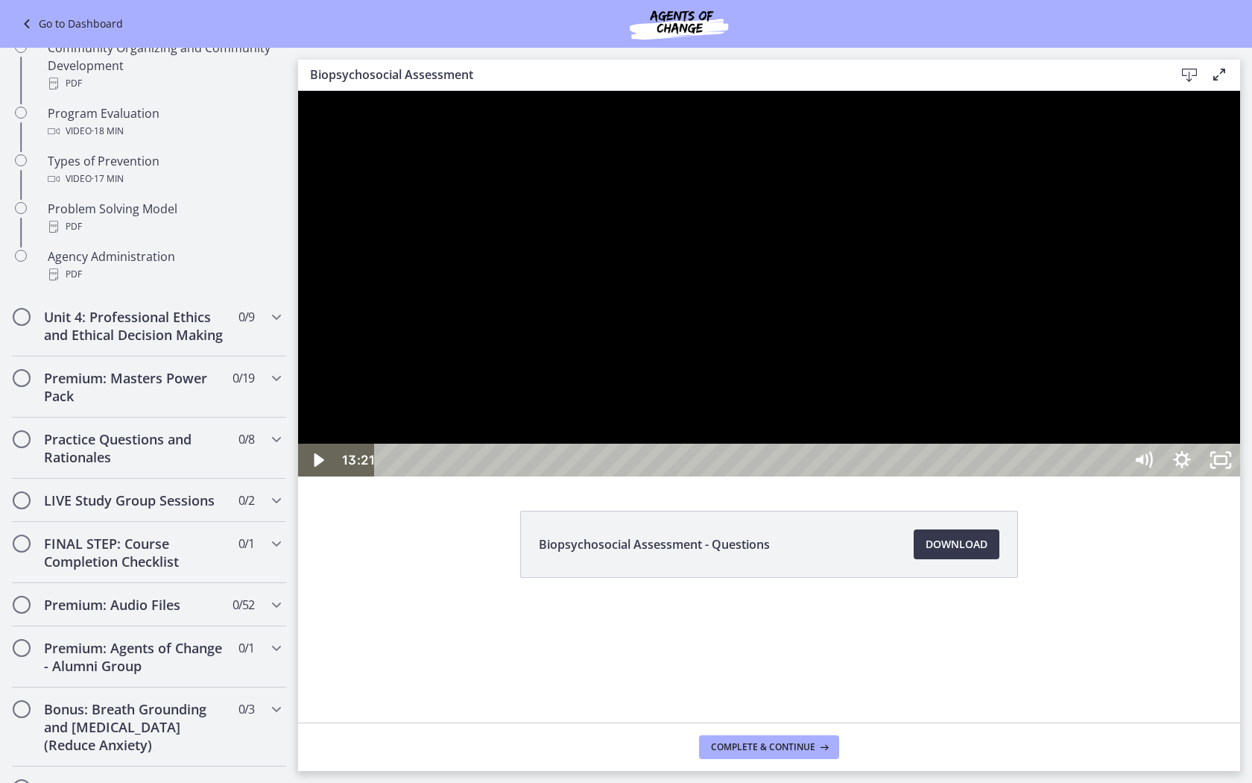
click at [867, 476] on div at bounding box center [769, 283] width 942 height 385
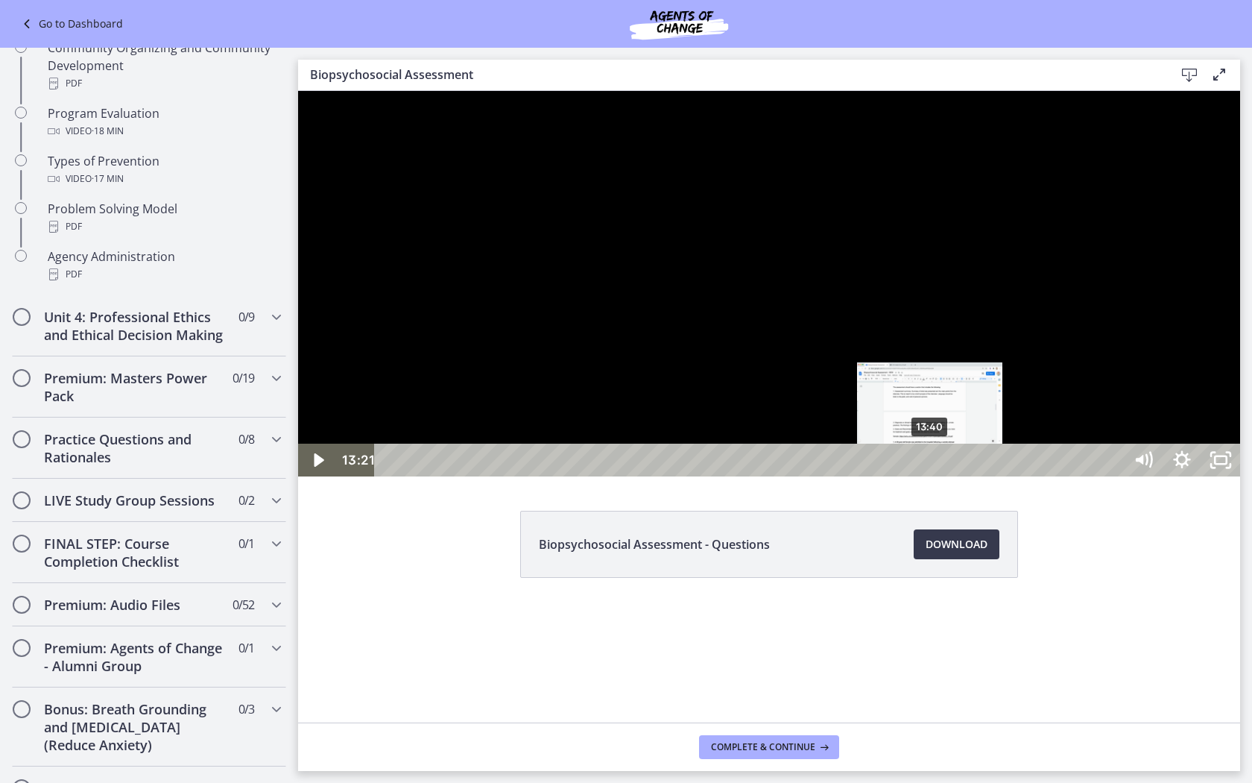
click at [932, 476] on div "13:40" at bounding box center [751, 460] width 726 height 33
click at [900, 476] on div "12:53" at bounding box center [751, 460] width 726 height 33
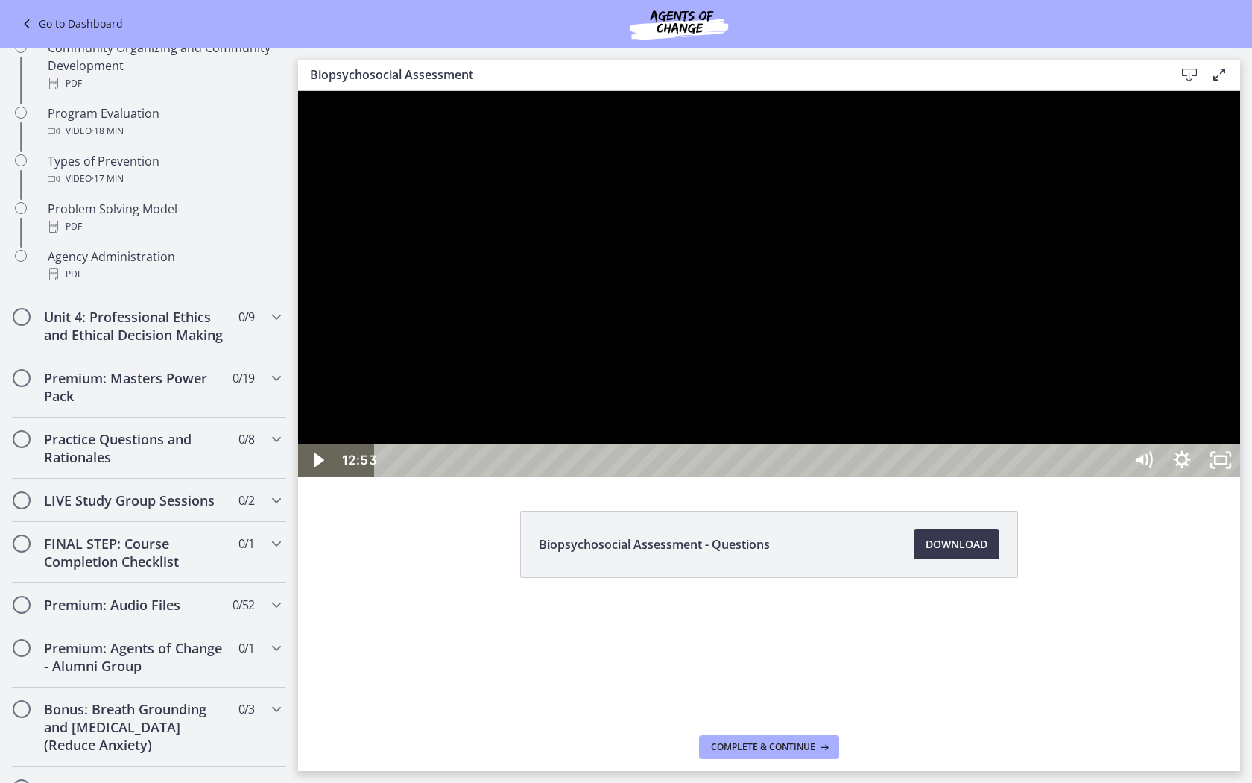
click at [908, 476] on div at bounding box center [769, 283] width 942 height 385
click at [1005, 476] on div at bounding box center [769, 283] width 942 height 385
click at [892, 476] on div at bounding box center [769, 283] width 942 height 385
click at [822, 476] on div at bounding box center [769, 283] width 942 height 385
click at [842, 474] on div at bounding box center [769, 283] width 942 height 385
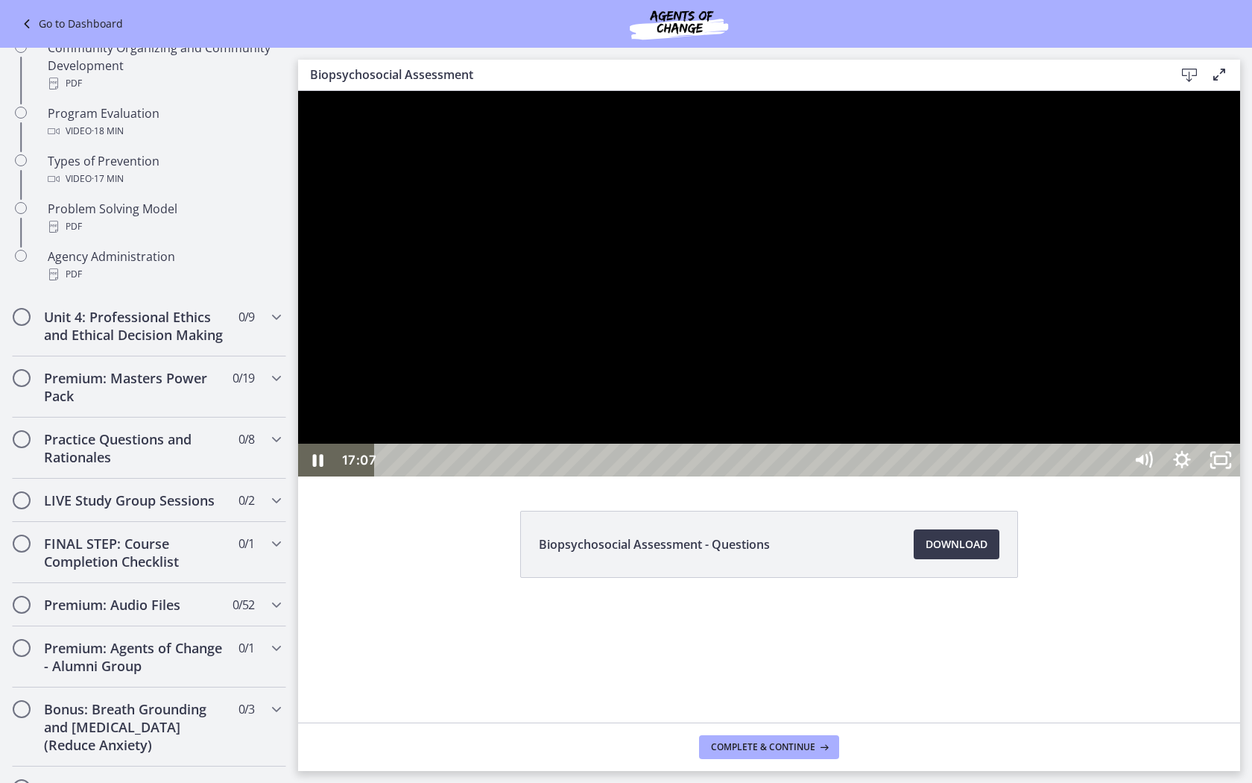
click at [968, 441] on div at bounding box center [769, 283] width 942 height 385
click at [758, 476] on div at bounding box center [769, 283] width 942 height 385
click at [713, 476] on div at bounding box center [769, 283] width 942 height 385
click at [751, 476] on div at bounding box center [769, 283] width 942 height 385
click at [682, 476] on div at bounding box center [769, 283] width 942 height 385
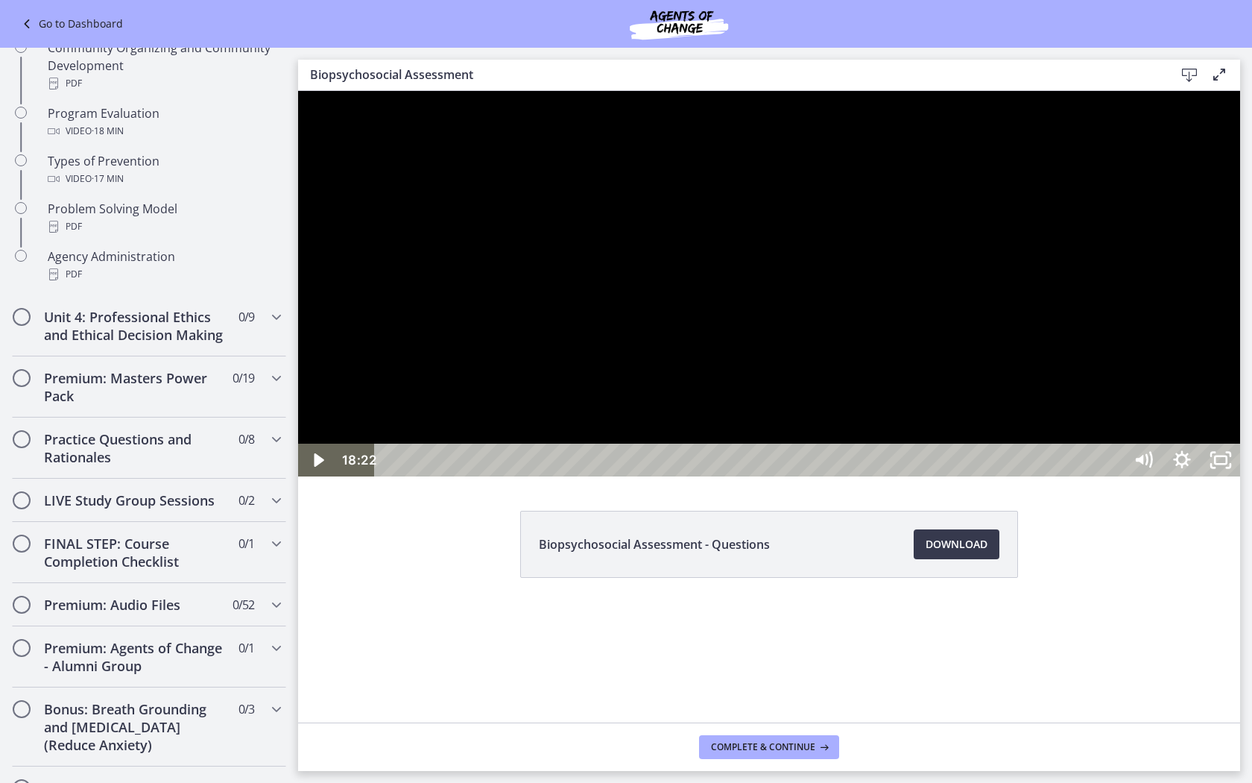
click at [774, 476] on div at bounding box center [769, 283] width 942 height 385
click at [775, 476] on div at bounding box center [769, 283] width 942 height 385
click at [1073, 476] on div "22:53" at bounding box center [751, 460] width 726 height 33
click at [1073, 476] on div "23:03" at bounding box center [751, 460] width 726 height 33
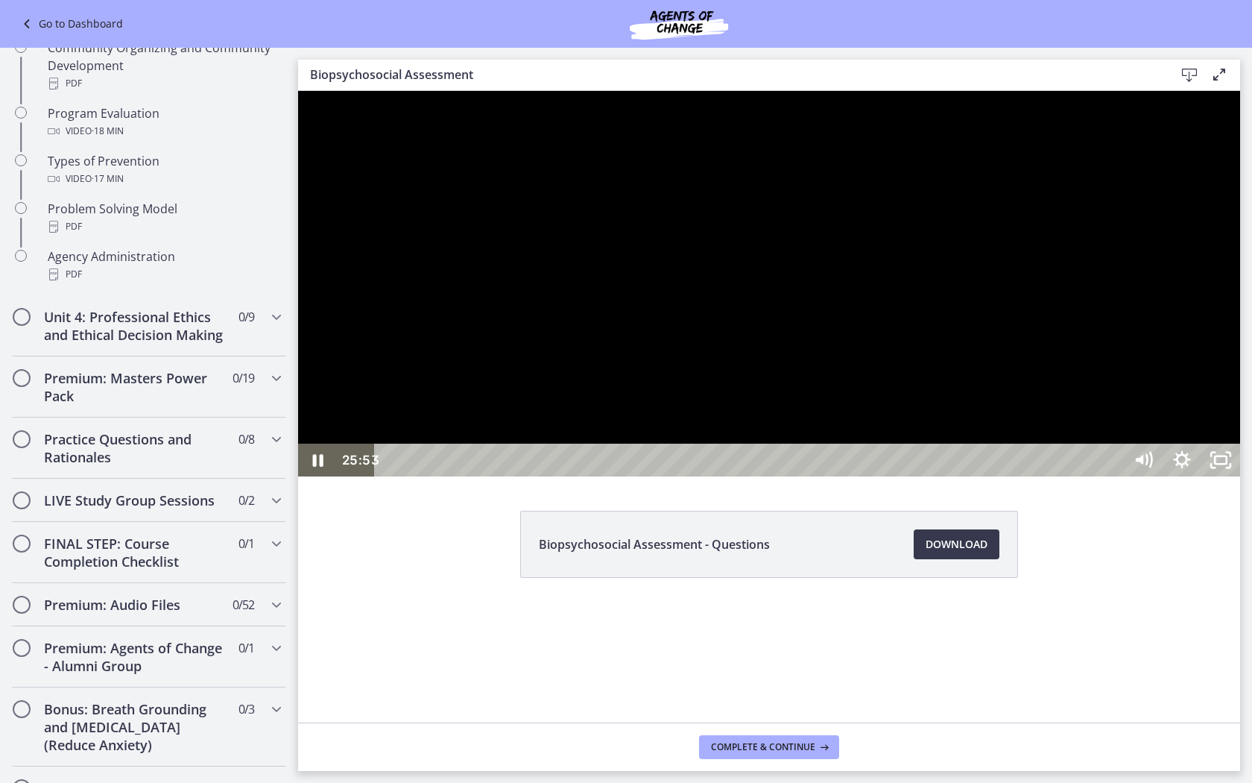
click at [1073, 476] on div at bounding box center [769, 283] width 942 height 385
click at [819, 476] on div at bounding box center [769, 283] width 942 height 385
click at [806, 472] on div at bounding box center [769, 283] width 942 height 385
click at [732, 476] on div at bounding box center [769, 283] width 942 height 385
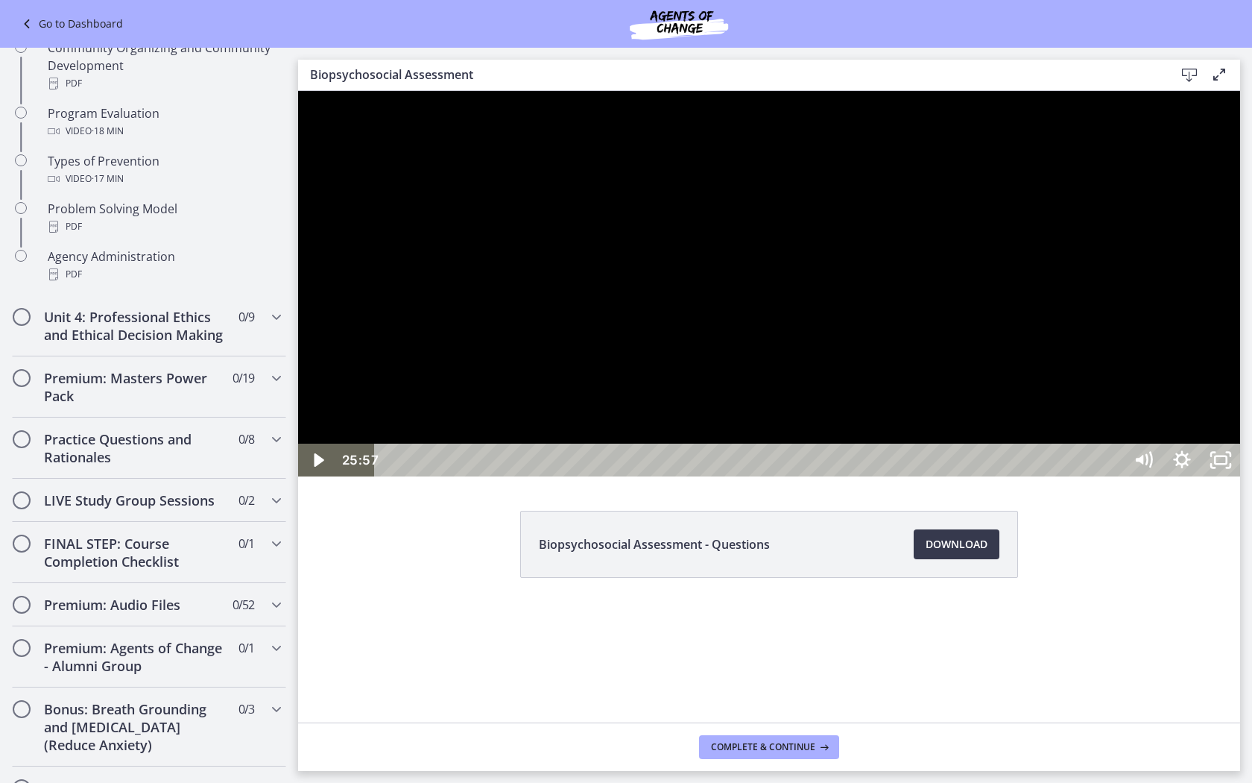
click at [725, 476] on div at bounding box center [769, 283] width 942 height 385
click at [353, 421] on div at bounding box center [769, 283] width 942 height 385
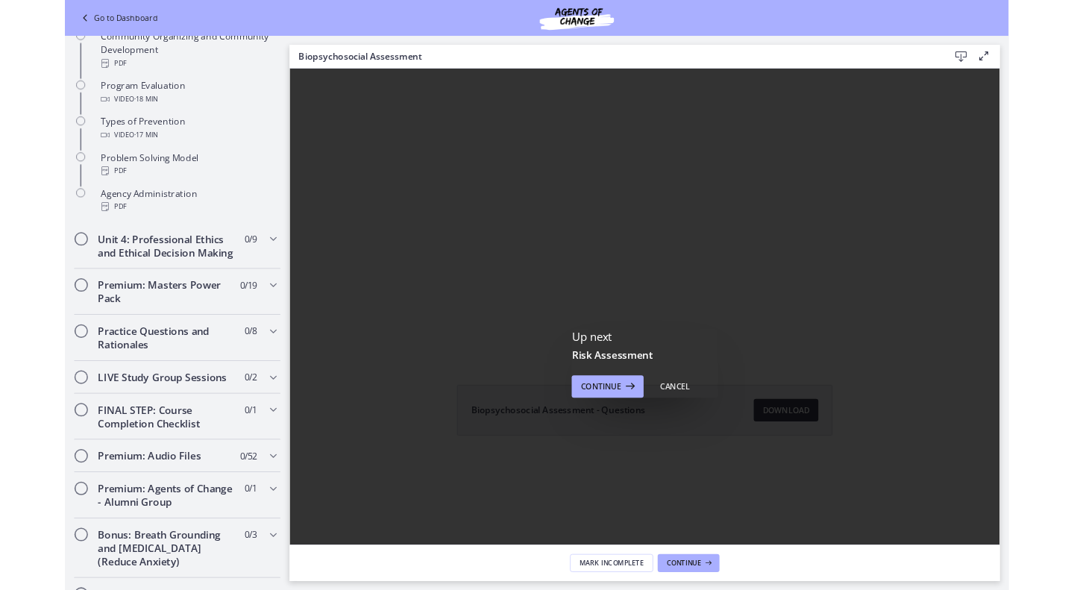
scroll to position [0, 0]
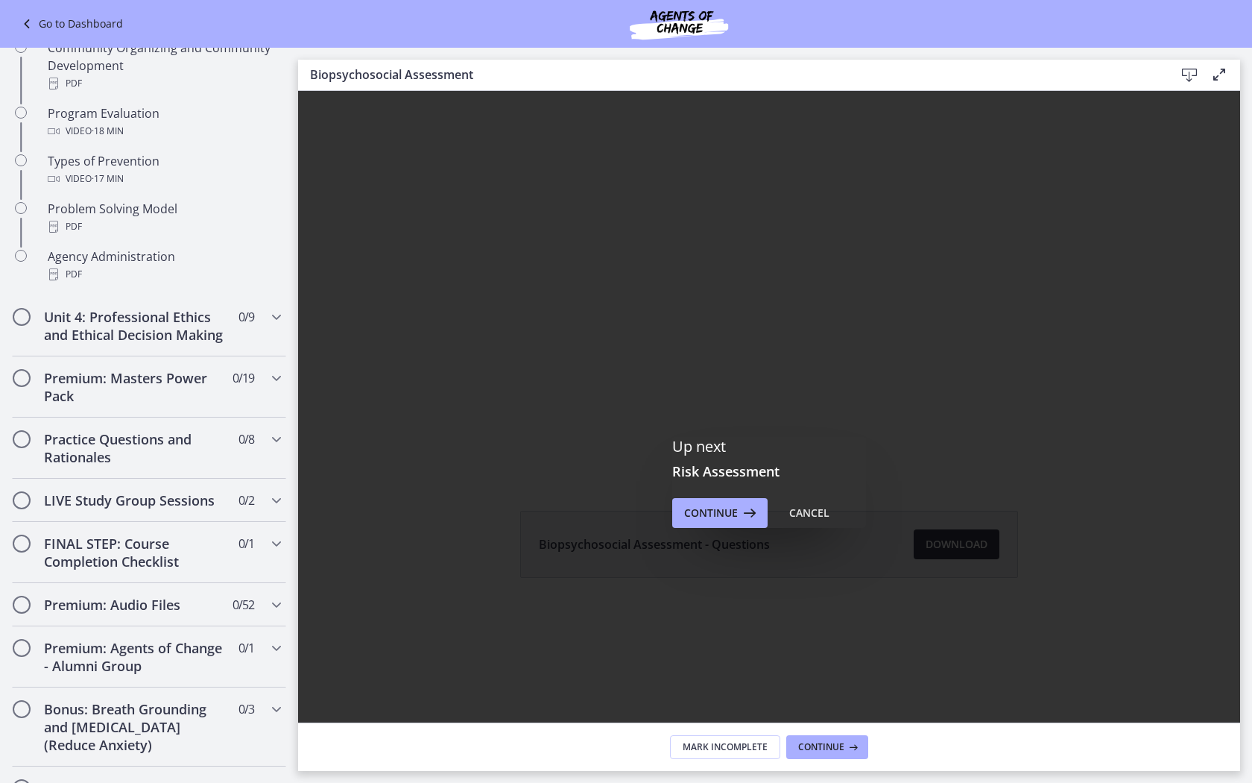
click at [804, 461] on div "Click for sound @keyframes VOLUME_SMALL_WAVE_FLASH { 0% { opacity: 0; } 33% { o…" at bounding box center [769, 283] width 942 height 385
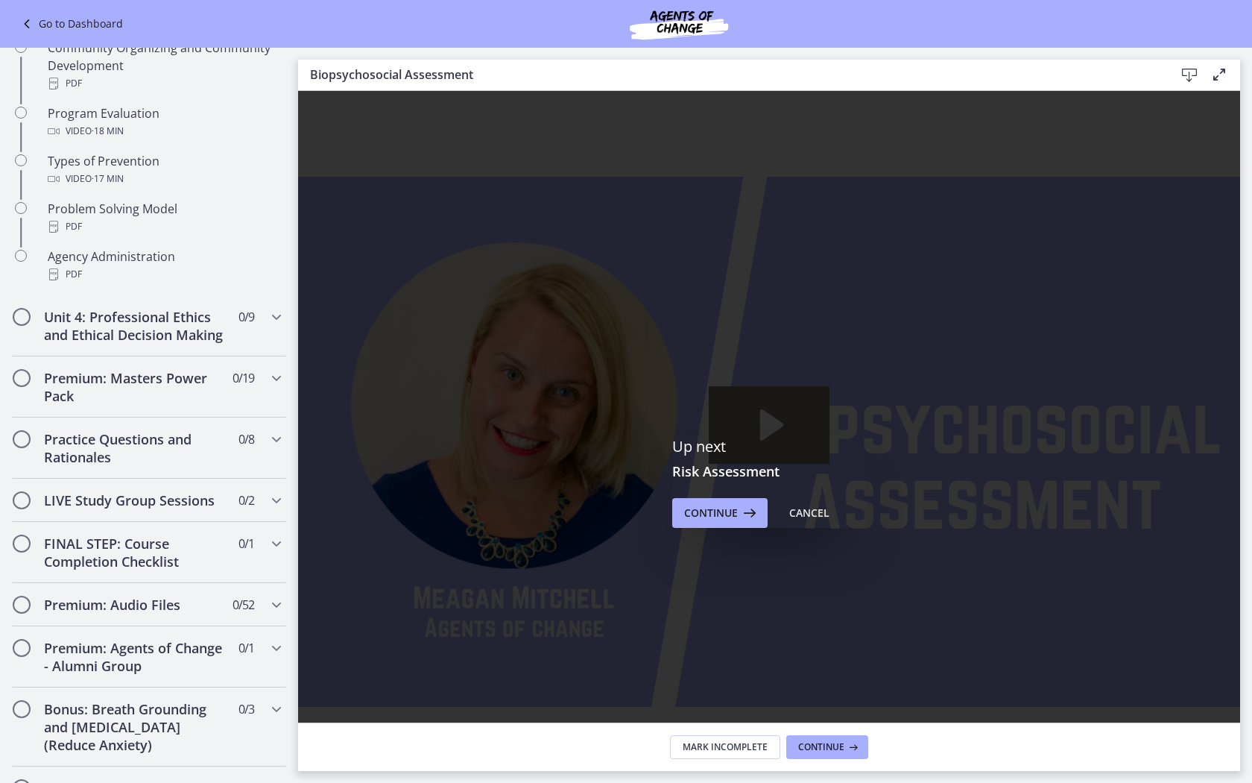
click at [1073, 589] on icon "Fullscreen" at bounding box center [1221, 775] width 39 height 33
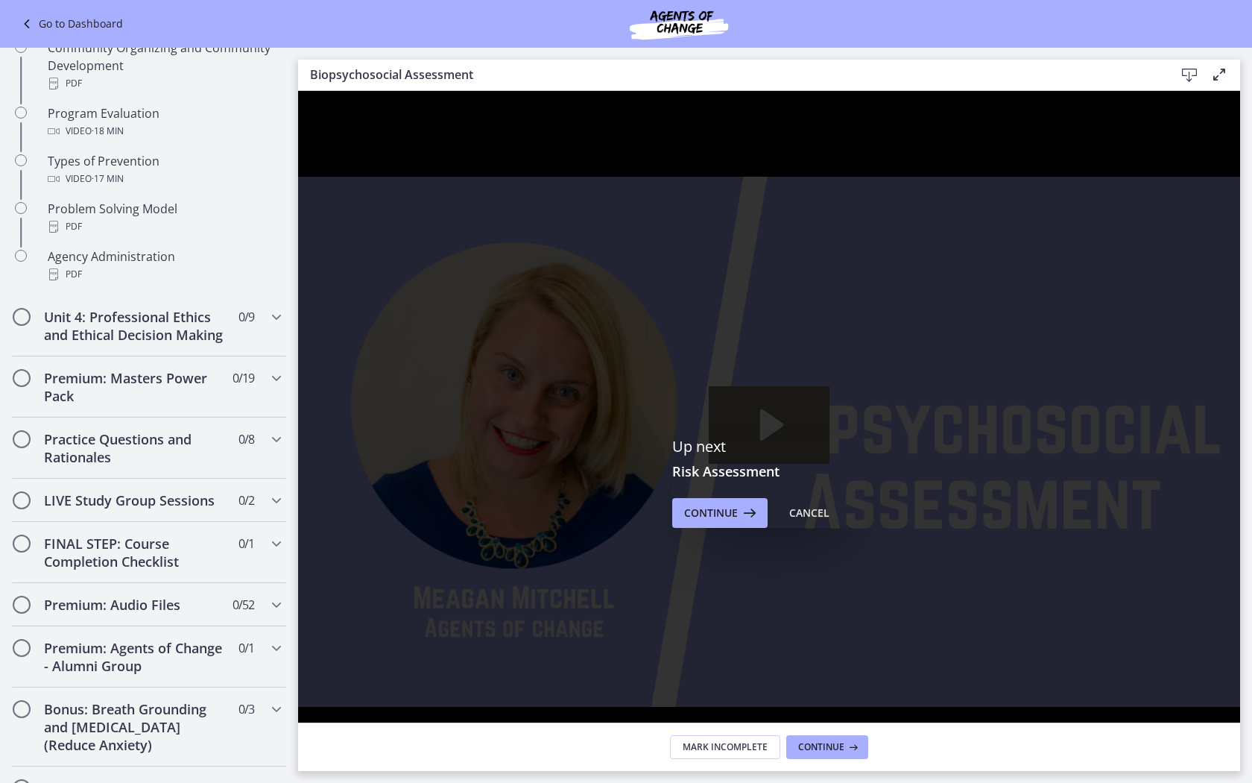
click at [1073, 589] on rect "Unfullscreen" at bounding box center [1221, 775] width 12 height 7
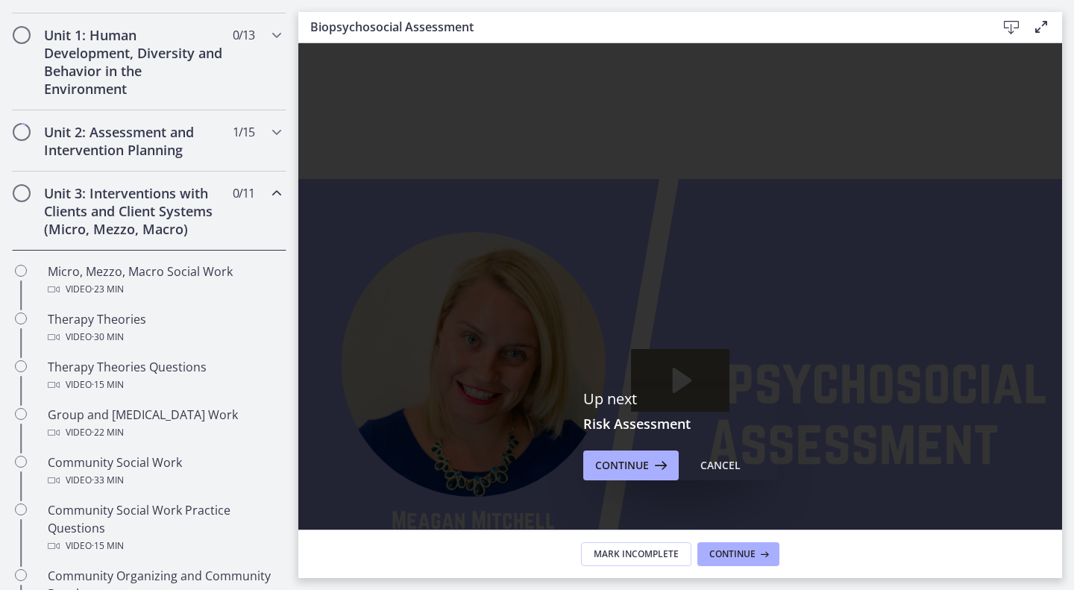
scroll to position [404, 0]
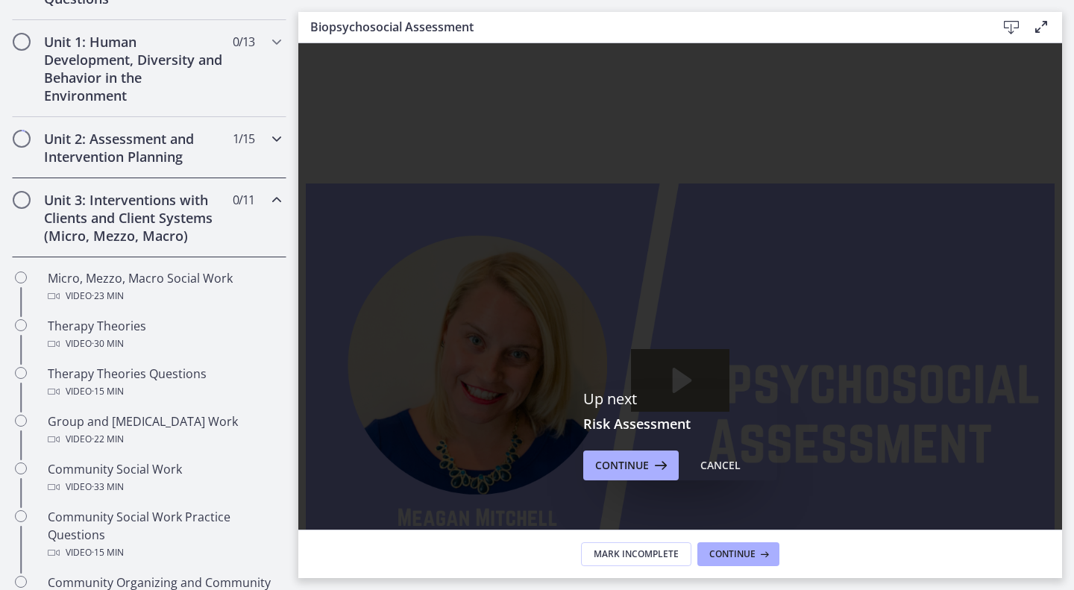
click at [236, 141] on span "1 / 15 Completed" at bounding box center [244, 139] width 22 height 18
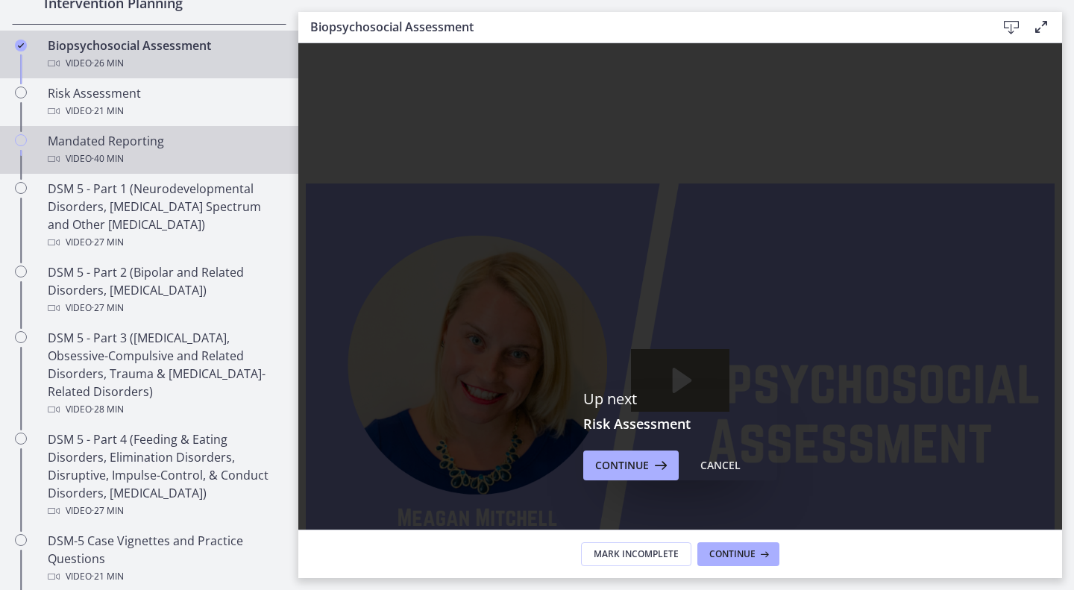
scroll to position [558, 0]
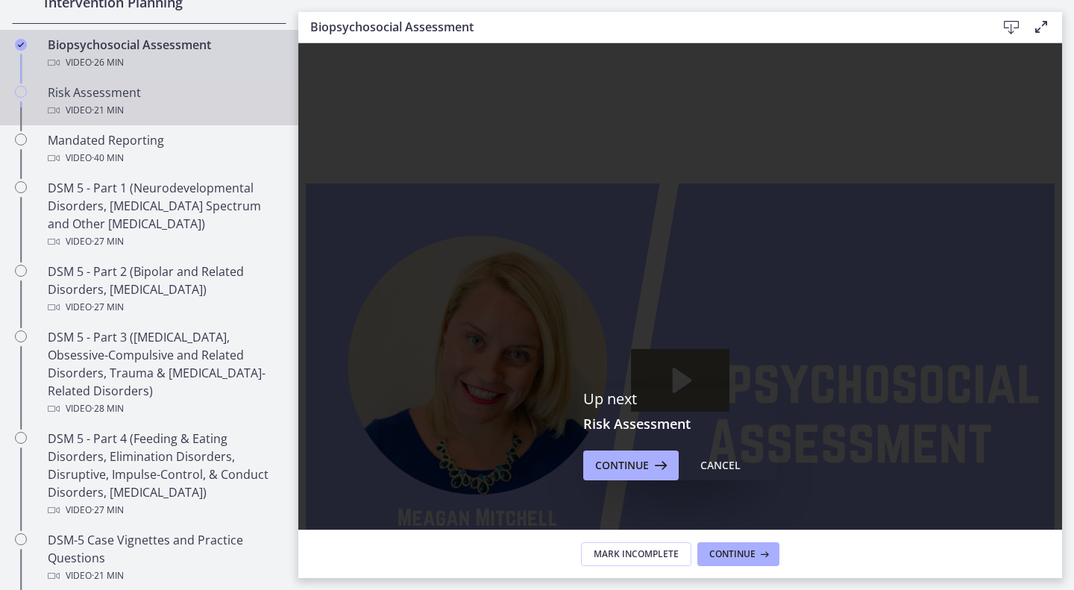
click at [98, 95] on div "Risk Assessment Video · 21 min" at bounding box center [164, 101] width 233 height 36
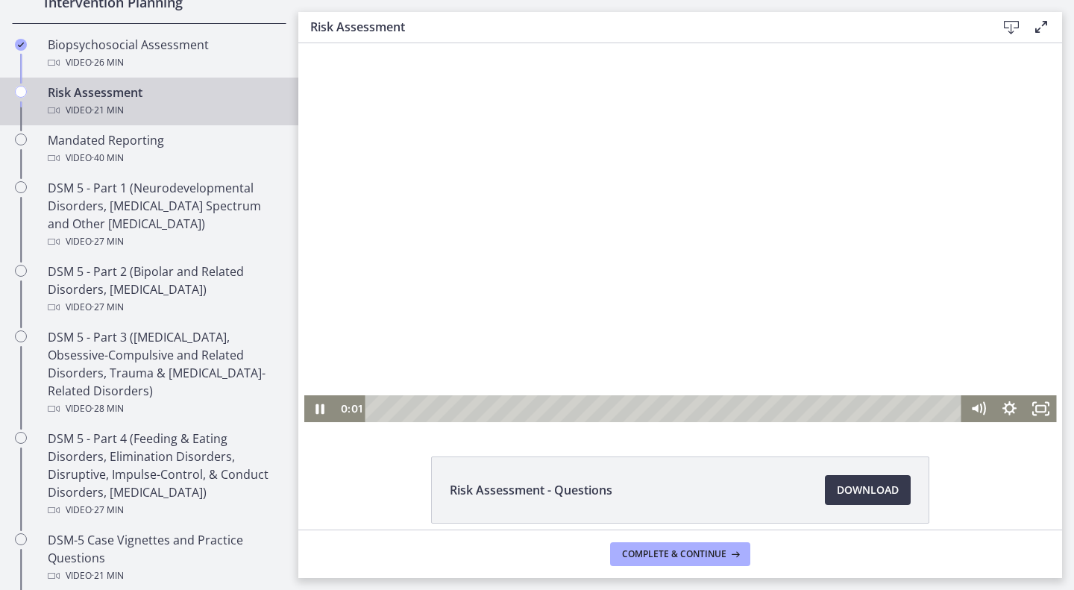
click at [576, 297] on div at bounding box center [680, 232] width 752 height 379
click at [569, 266] on div at bounding box center [680, 232] width 752 height 379
click at [1034, 403] on icon "Fullscreen" at bounding box center [1039, 408] width 31 height 27
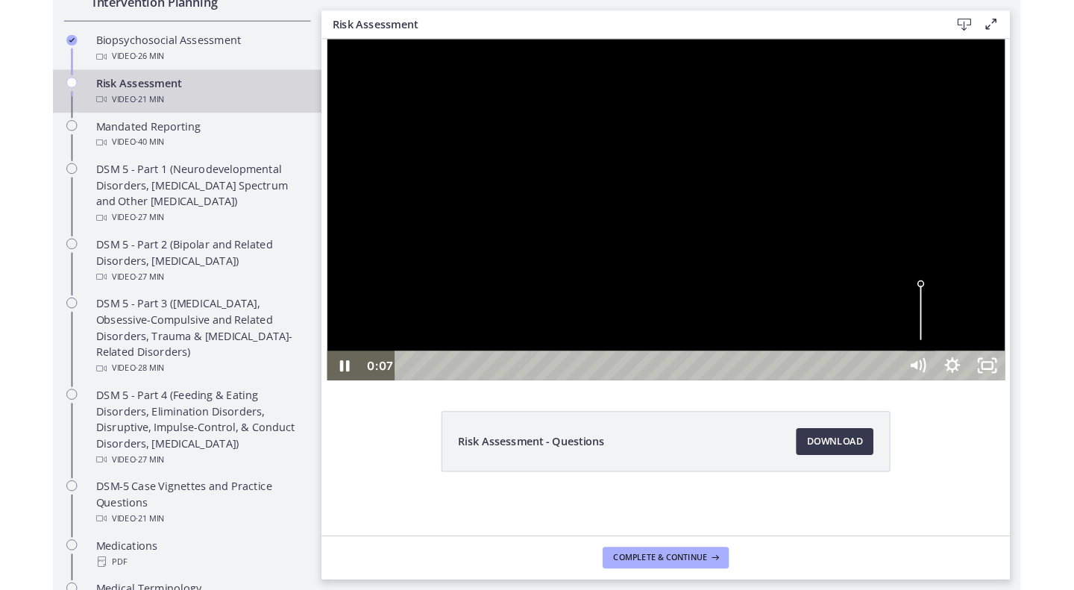
scroll to position [490, 0]
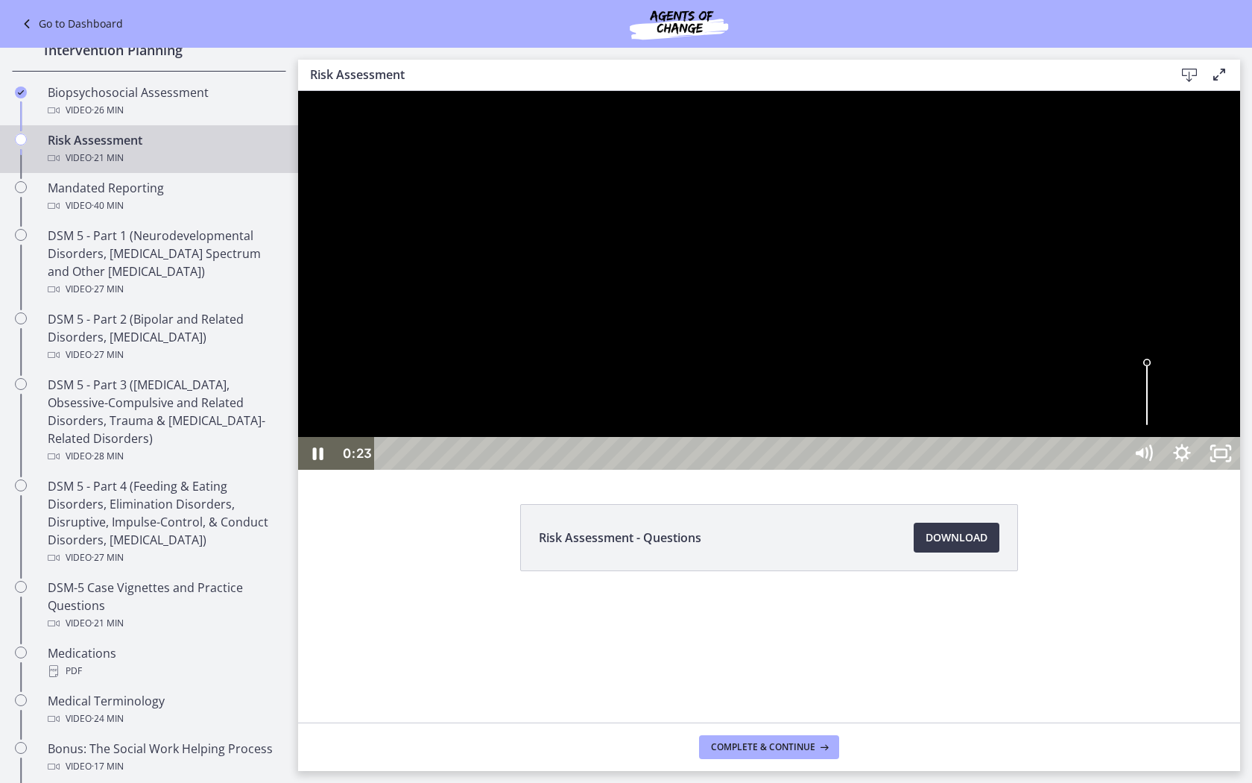
click at [839, 470] on div at bounding box center [769, 280] width 942 height 379
click at [846, 470] on div at bounding box center [769, 280] width 942 height 379
click at [775, 470] on div at bounding box center [769, 280] width 942 height 379
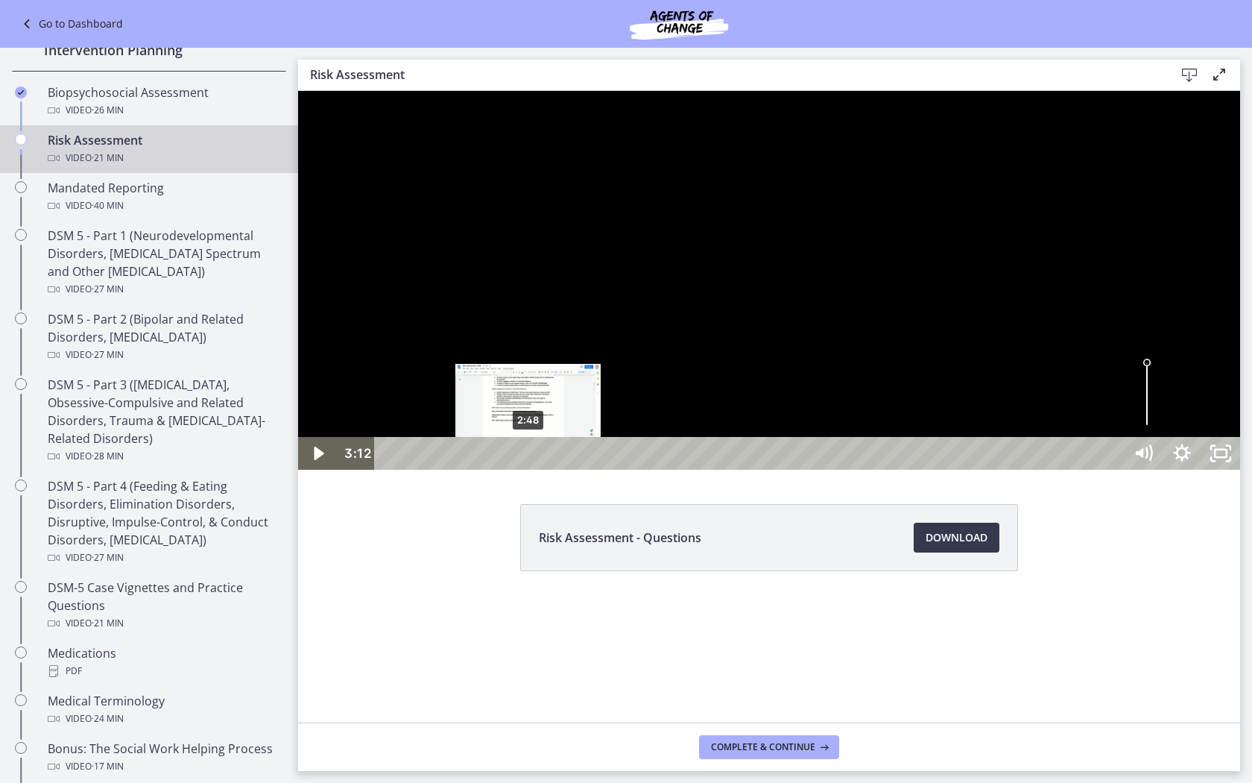
click at [529, 470] on div "2:48" at bounding box center [751, 453] width 726 height 33
click at [519, 470] on div "2:36" at bounding box center [751, 453] width 726 height 33
click at [504, 470] on div "2:18" at bounding box center [751, 453] width 726 height 33
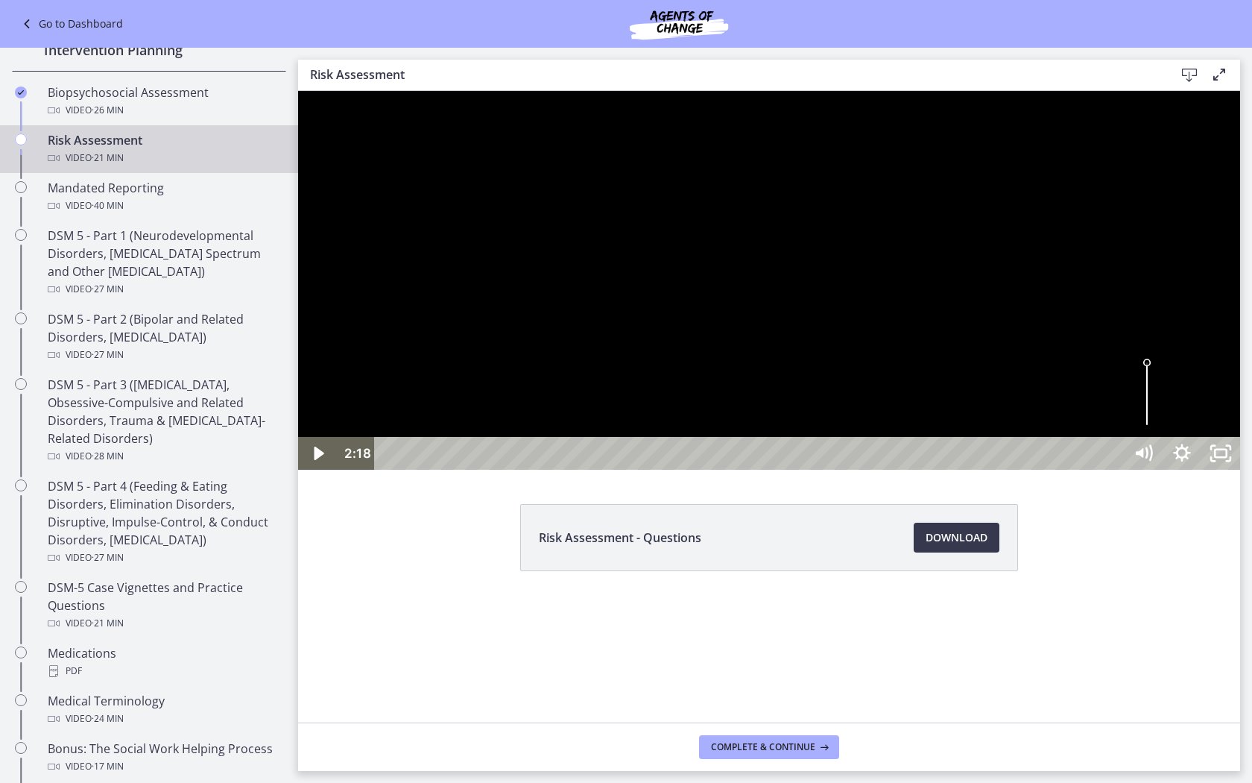
click at [747, 470] on div at bounding box center [769, 280] width 942 height 379
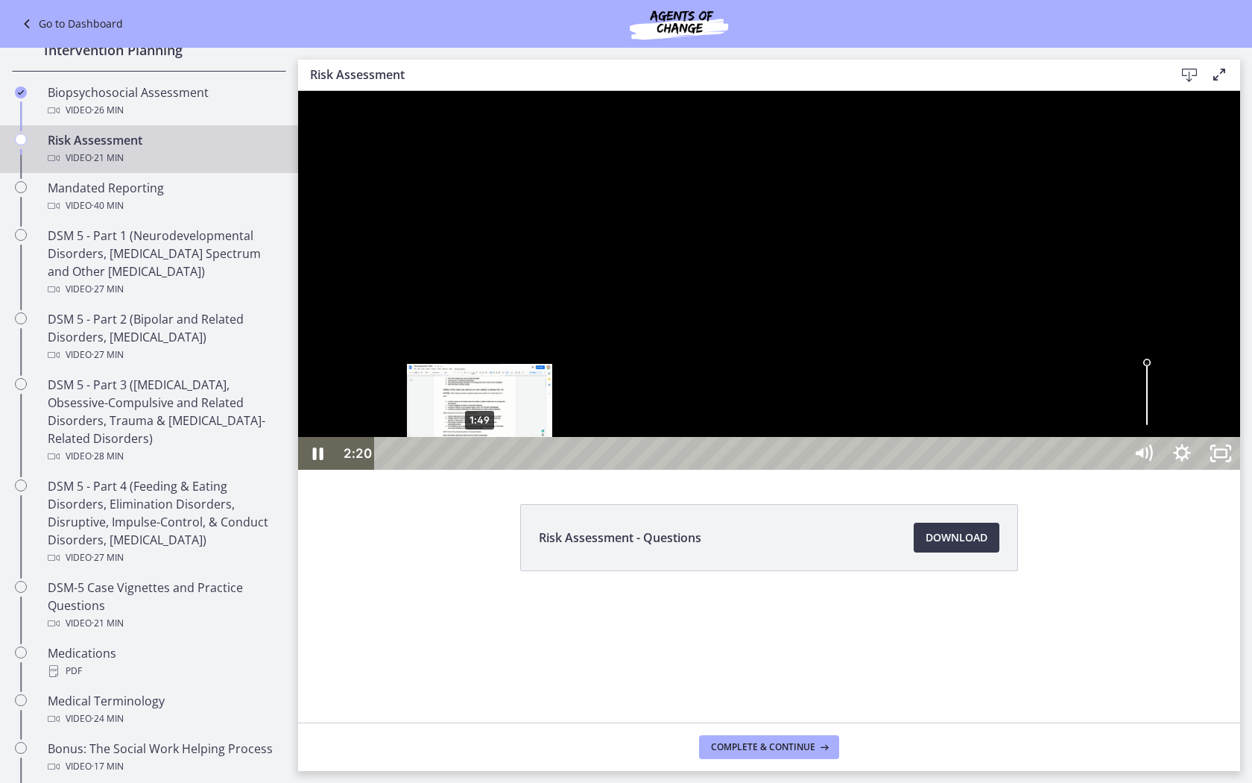
click at [480, 470] on div "1:49" at bounding box center [751, 453] width 726 height 33
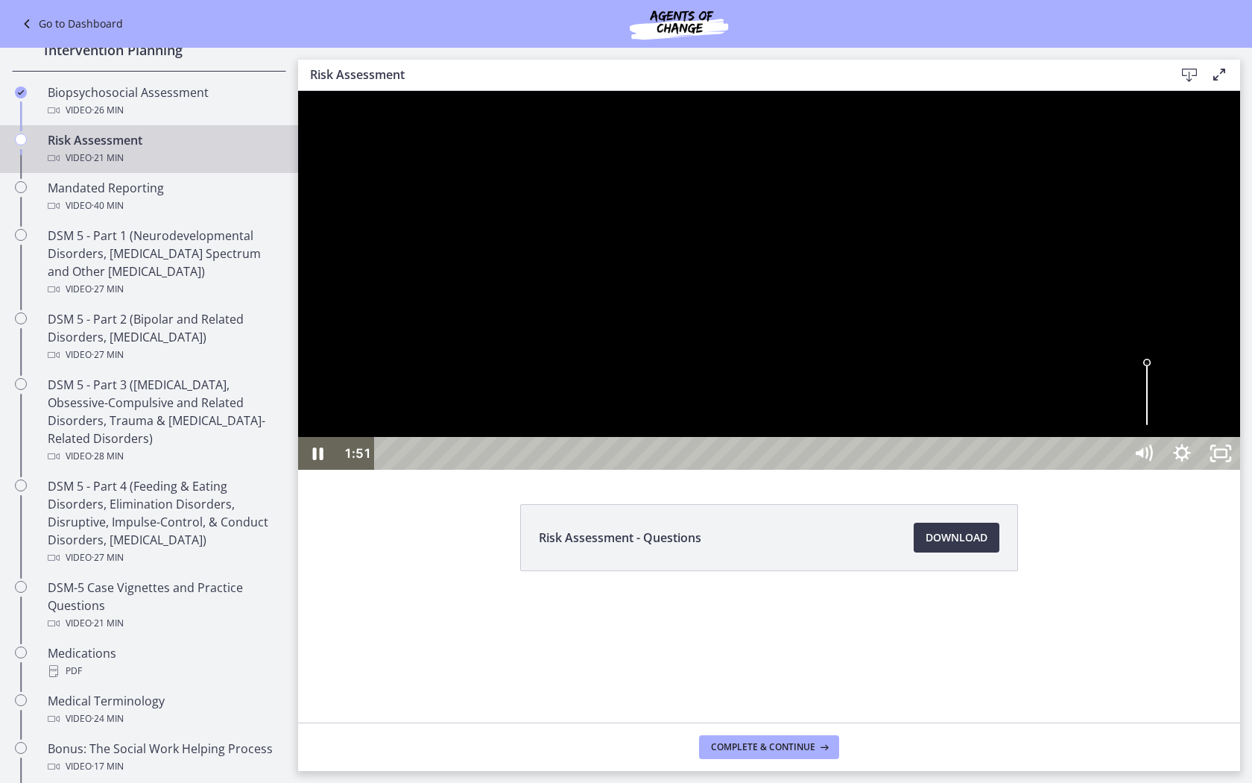
click at [734, 470] on div at bounding box center [769, 280] width 942 height 379
click at [795, 470] on div at bounding box center [769, 280] width 942 height 379
click at [737, 470] on div at bounding box center [769, 280] width 942 height 379
click at [708, 470] on div at bounding box center [769, 280] width 942 height 379
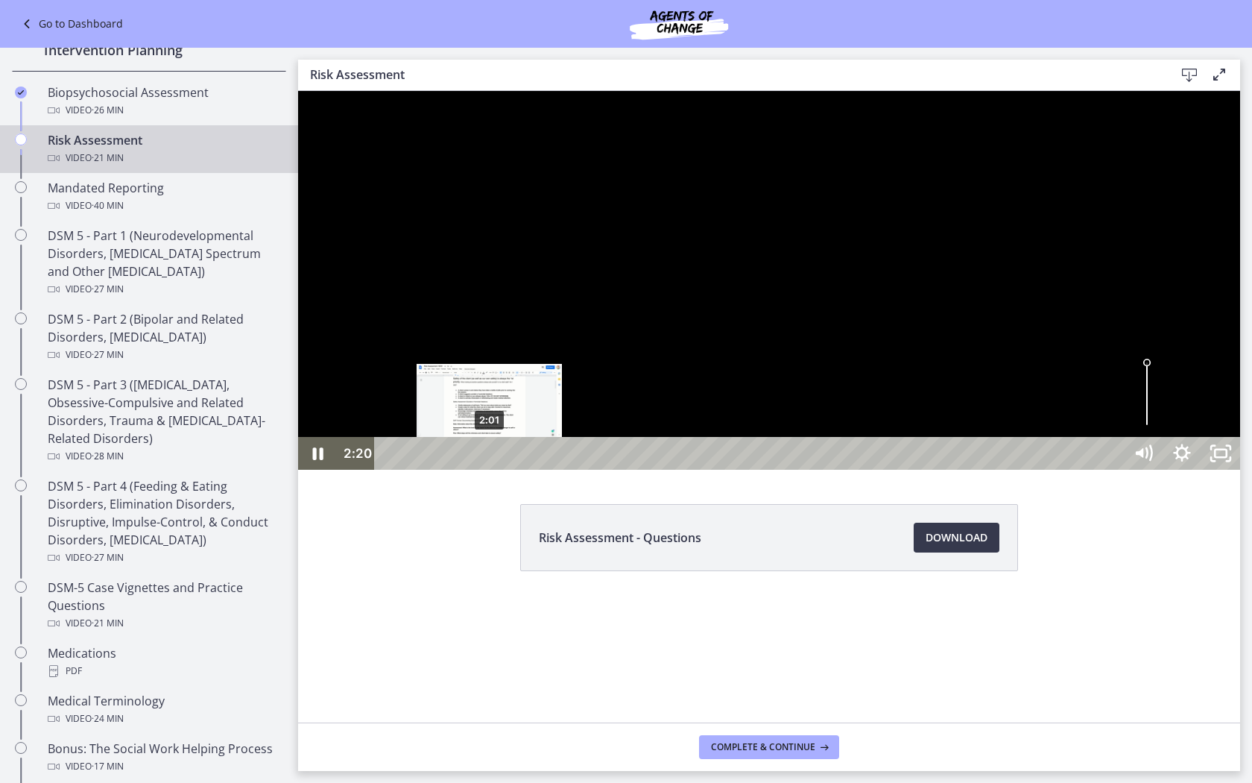
click at [490, 470] on div "2:01" at bounding box center [751, 453] width 726 height 33
click at [485, 470] on div "1:56" at bounding box center [751, 453] width 726 height 33
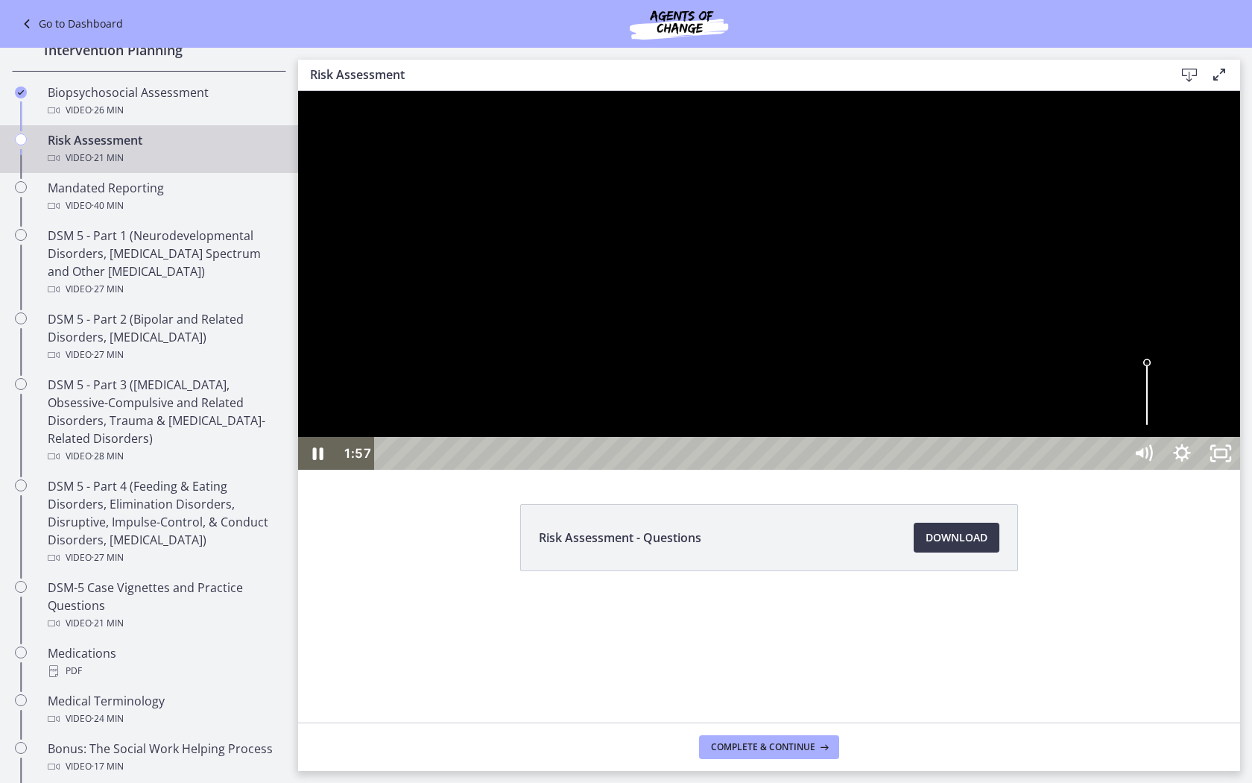
click at [645, 470] on div at bounding box center [769, 280] width 942 height 379
click at [824, 470] on div at bounding box center [769, 280] width 942 height 379
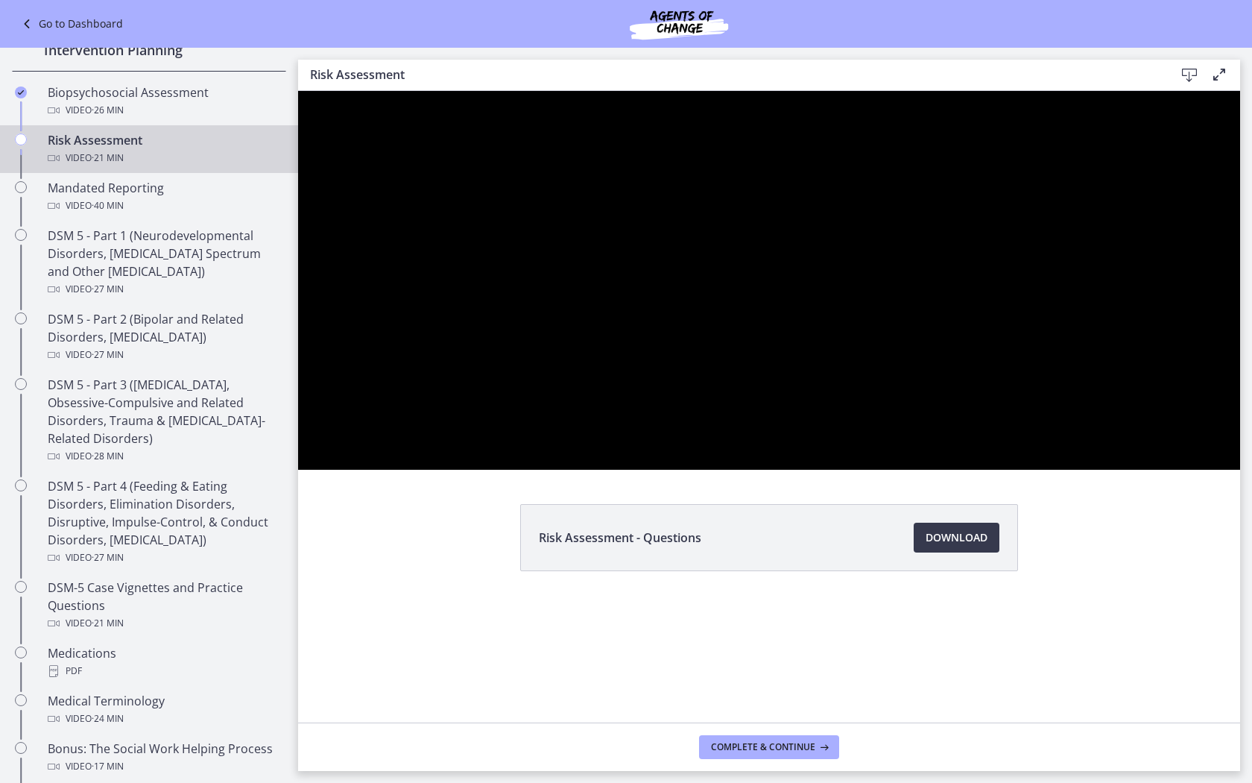
click at [824, 470] on div at bounding box center [769, 280] width 942 height 379
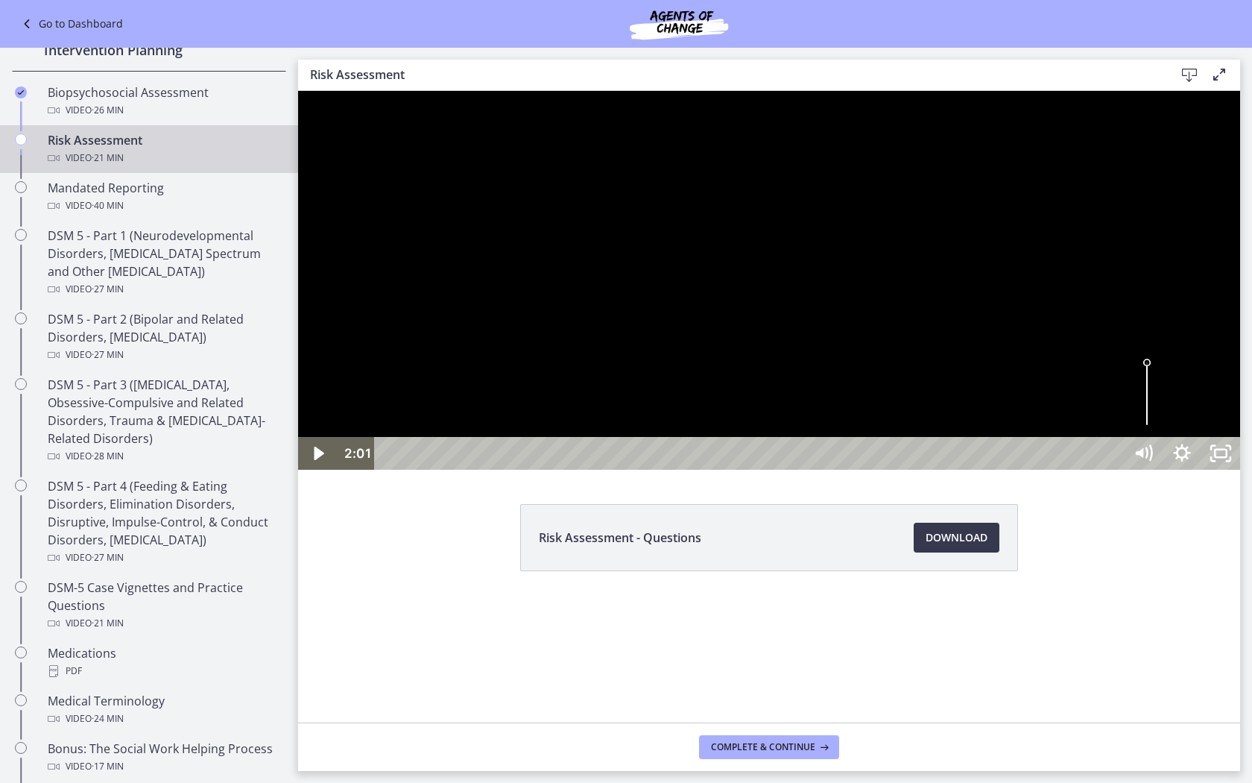
click at [824, 470] on div at bounding box center [769, 280] width 942 height 379
click at [599, 470] on div "4:12" at bounding box center [751, 453] width 726 height 33
click at [749, 470] on div at bounding box center [769, 280] width 942 height 379
click at [784, 470] on div at bounding box center [769, 280] width 942 height 379
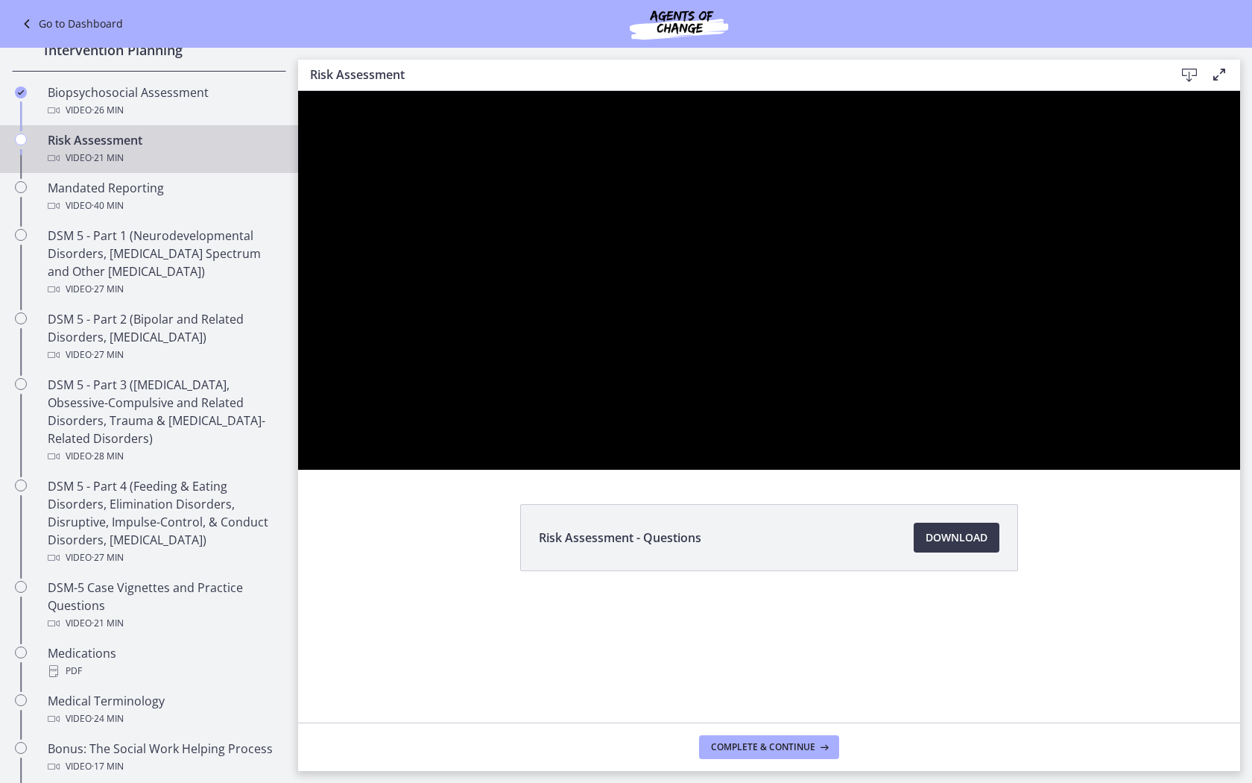
click at [693, 470] on div at bounding box center [769, 280] width 942 height 379
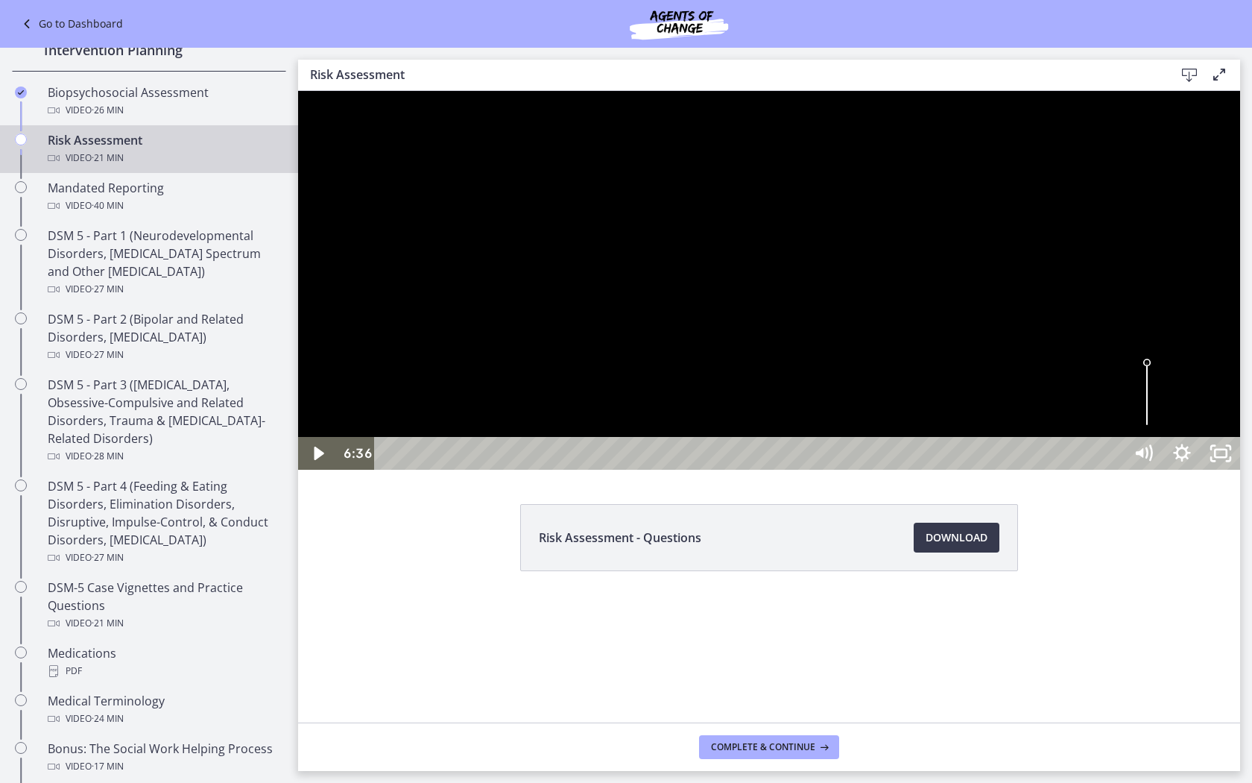
click at [693, 470] on div at bounding box center [769, 280] width 942 height 379
click at [825, 439] on div at bounding box center [769, 280] width 942 height 379
click at [795, 470] on div at bounding box center [769, 280] width 942 height 379
click at [781, 429] on div at bounding box center [769, 280] width 942 height 379
click at [646, 430] on div at bounding box center [769, 280] width 942 height 379
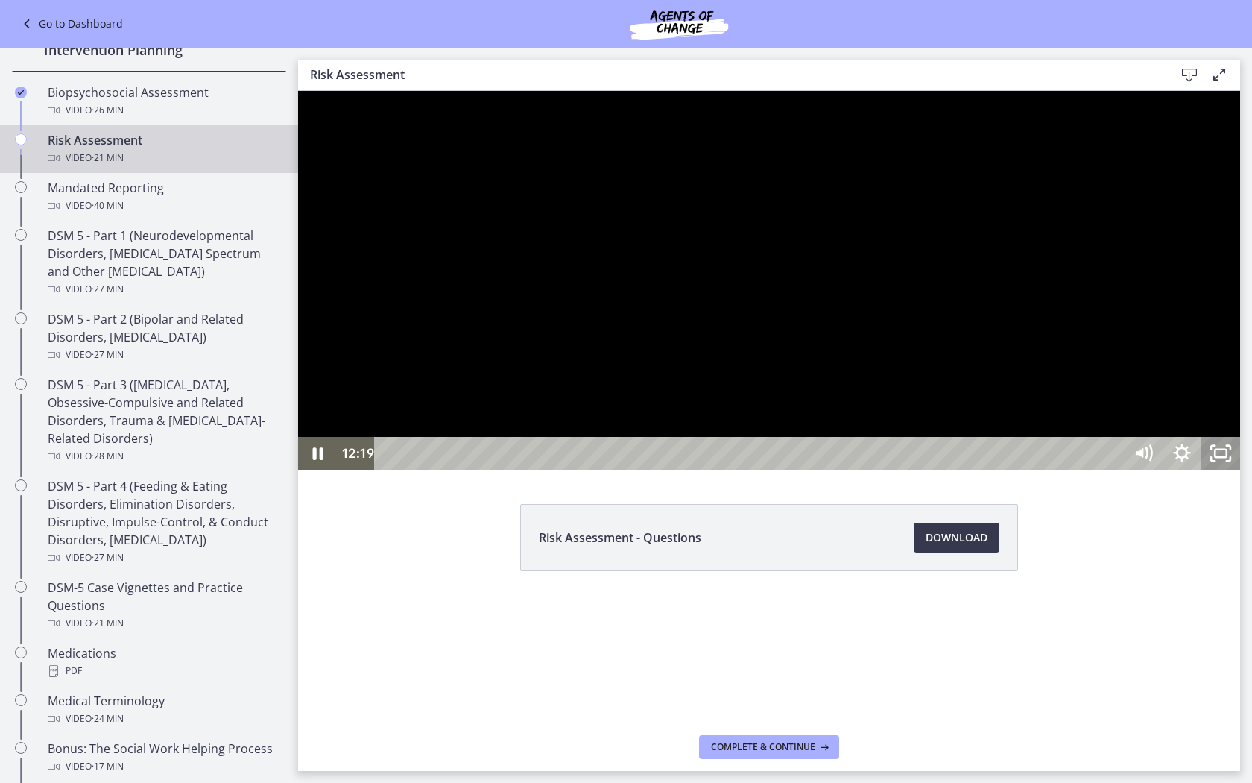
click at [1073, 470] on icon "Unfullscreen" at bounding box center [1221, 453] width 39 height 33
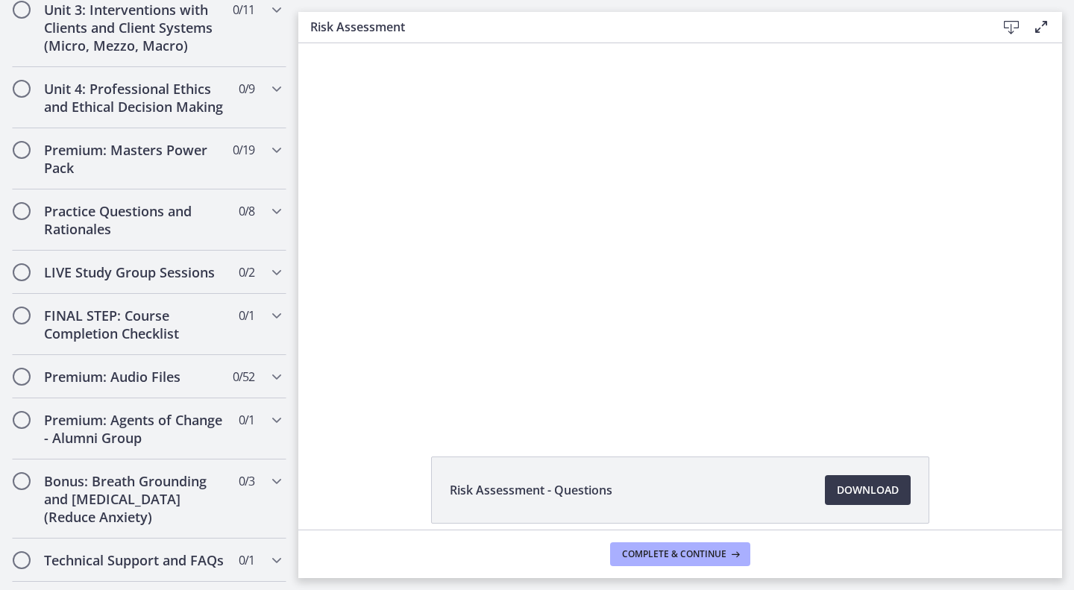
scroll to position [1503, 0]
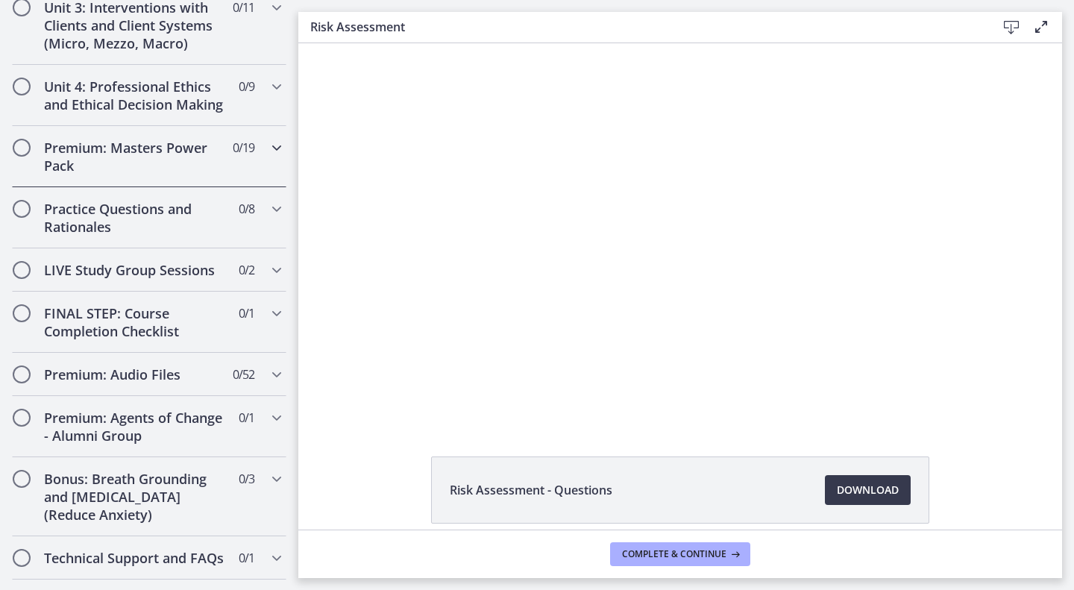
click at [250, 185] on div "Premium: Masters Power Pack 0 / 19 Completed" at bounding box center [149, 156] width 274 height 61
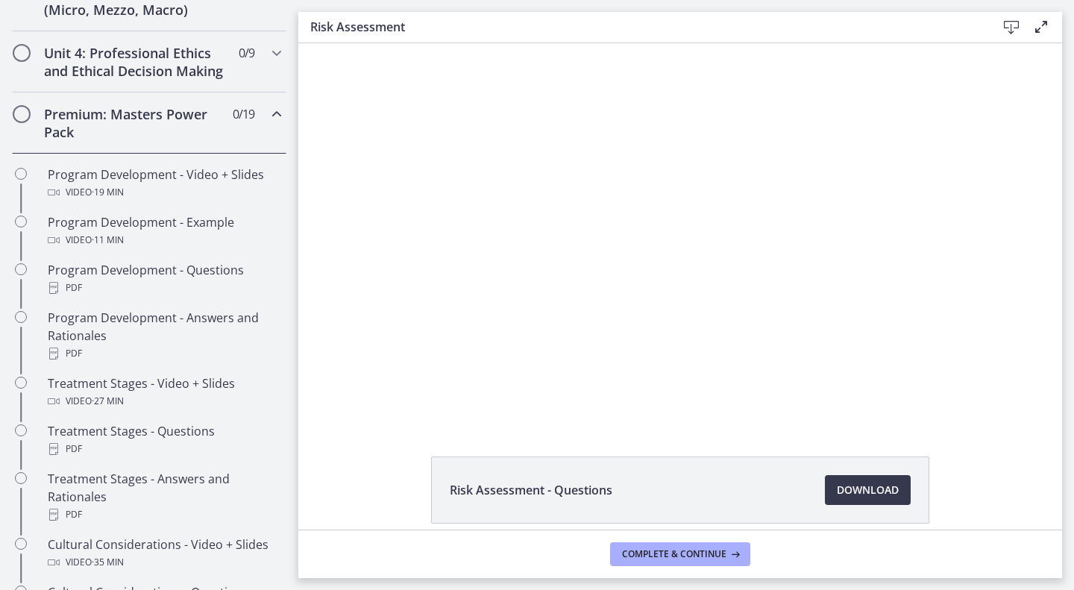
scroll to position [631, 0]
click at [255, 137] on div "Premium: Masters Power Pack 0 / 19 Completed" at bounding box center [149, 121] width 274 height 61
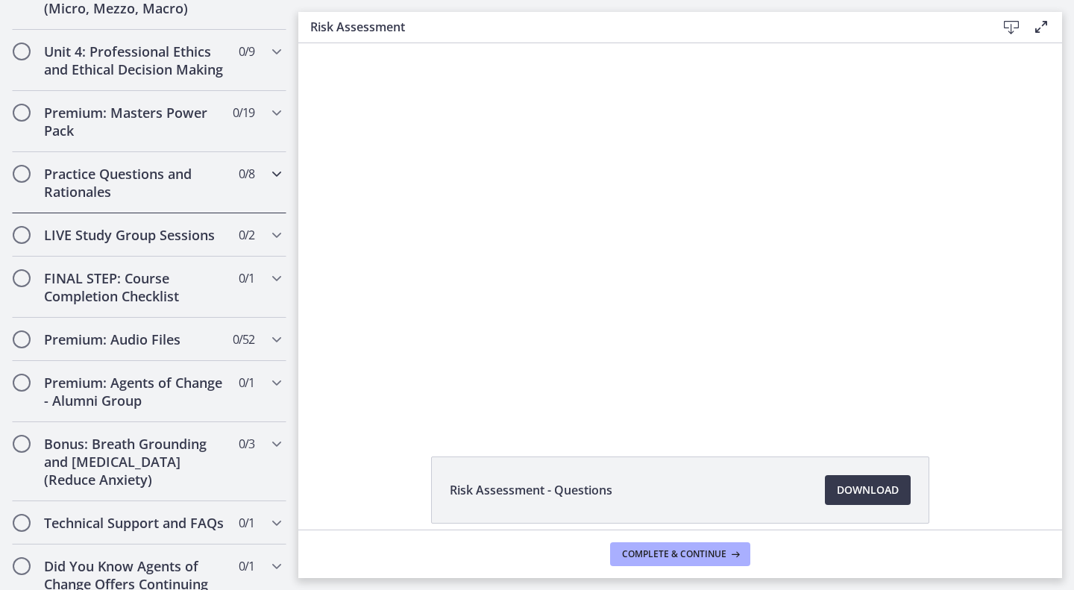
click at [245, 195] on div "Practice Questions and Rationales 0 / 8 Completed" at bounding box center [149, 182] width 274 height 61
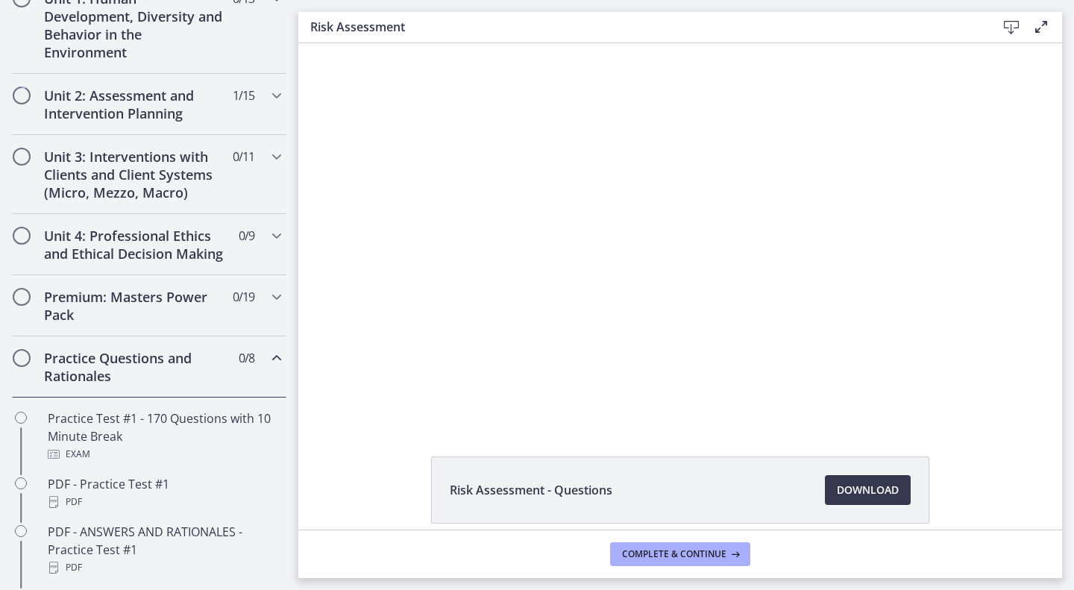
scroll to position [459, 0]
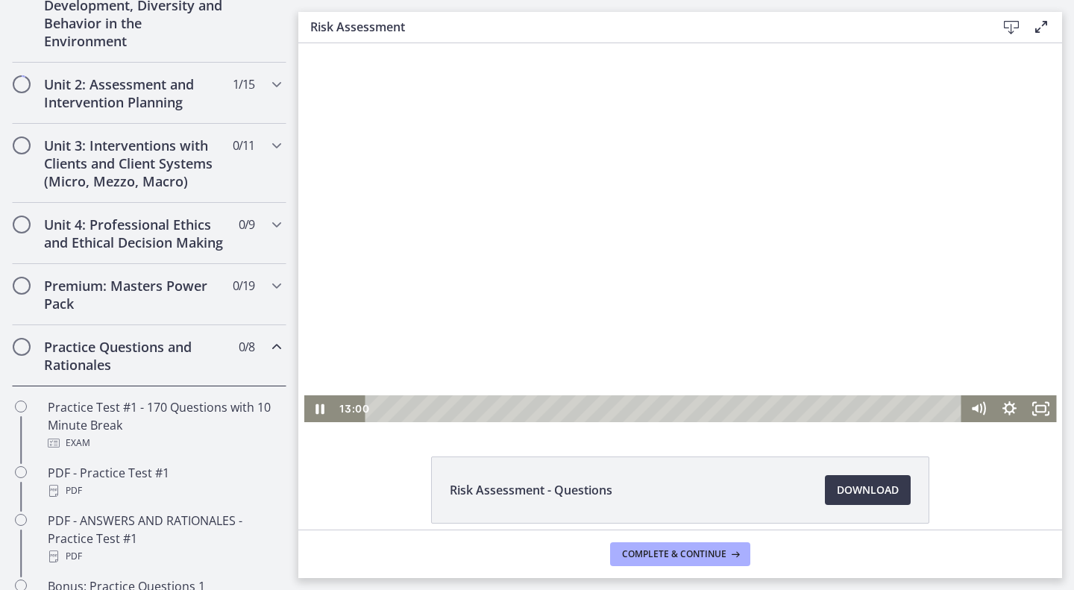
click at [527, 260] on div at bounding box center [680, 232] width 752 height 379
